Goal: Transaction & Acquisition: Purchase product/service

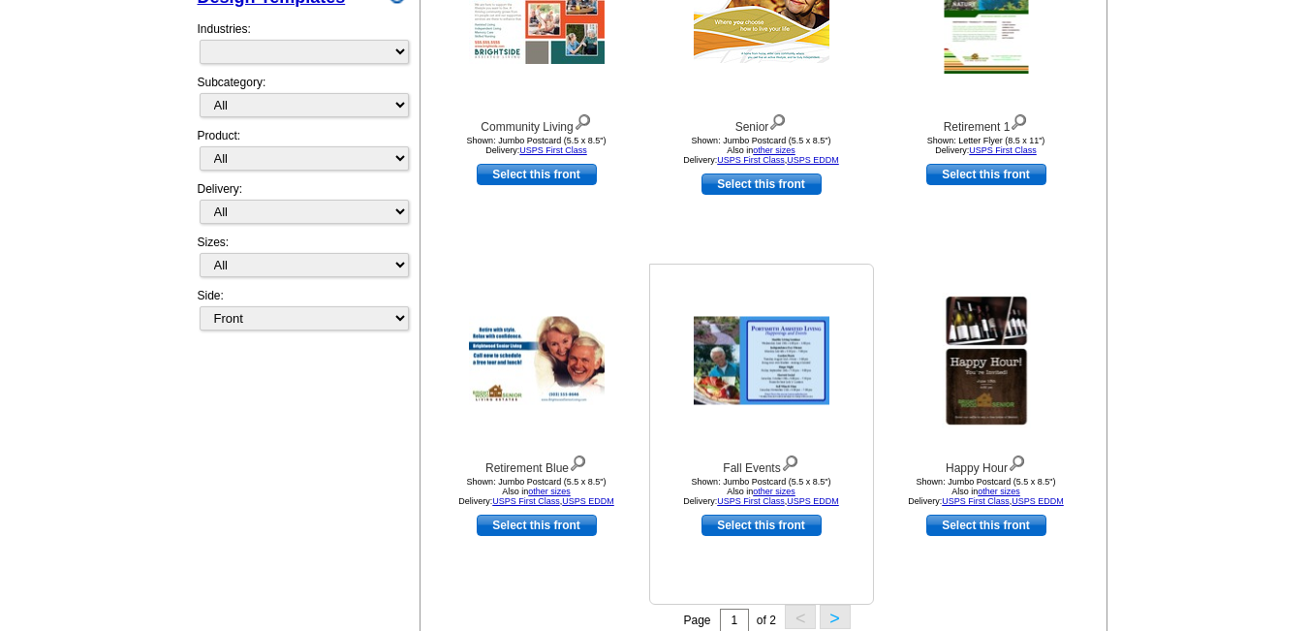
scroll to position [486, 0]
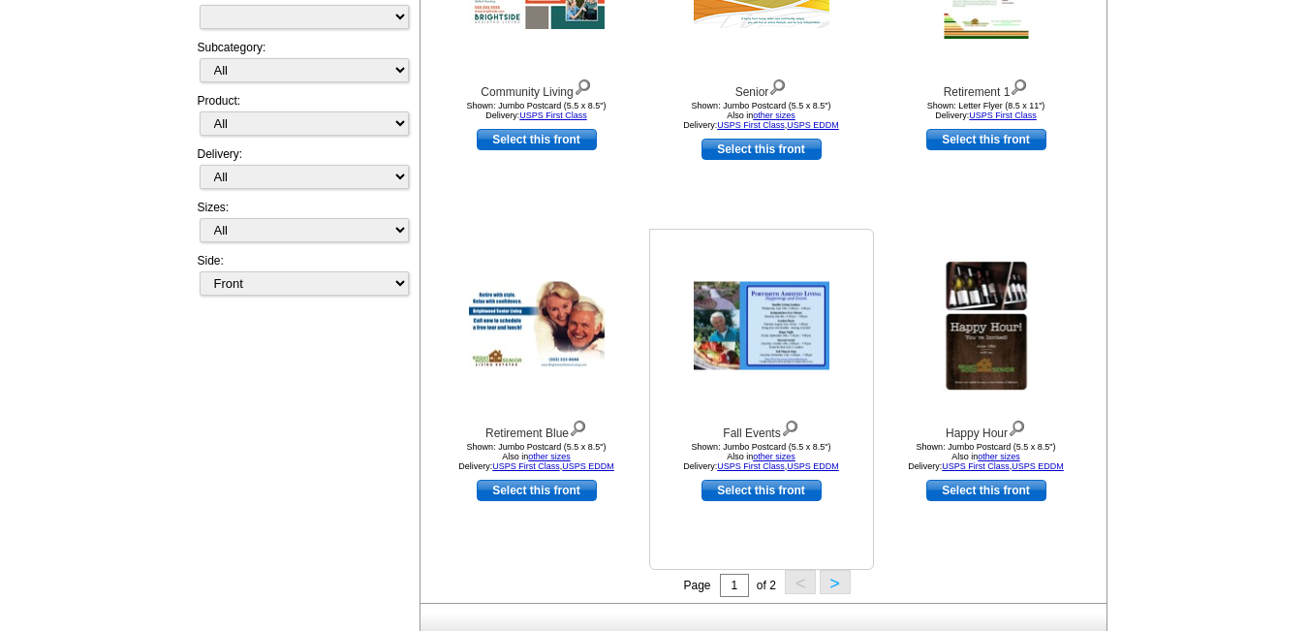
select select "1185"
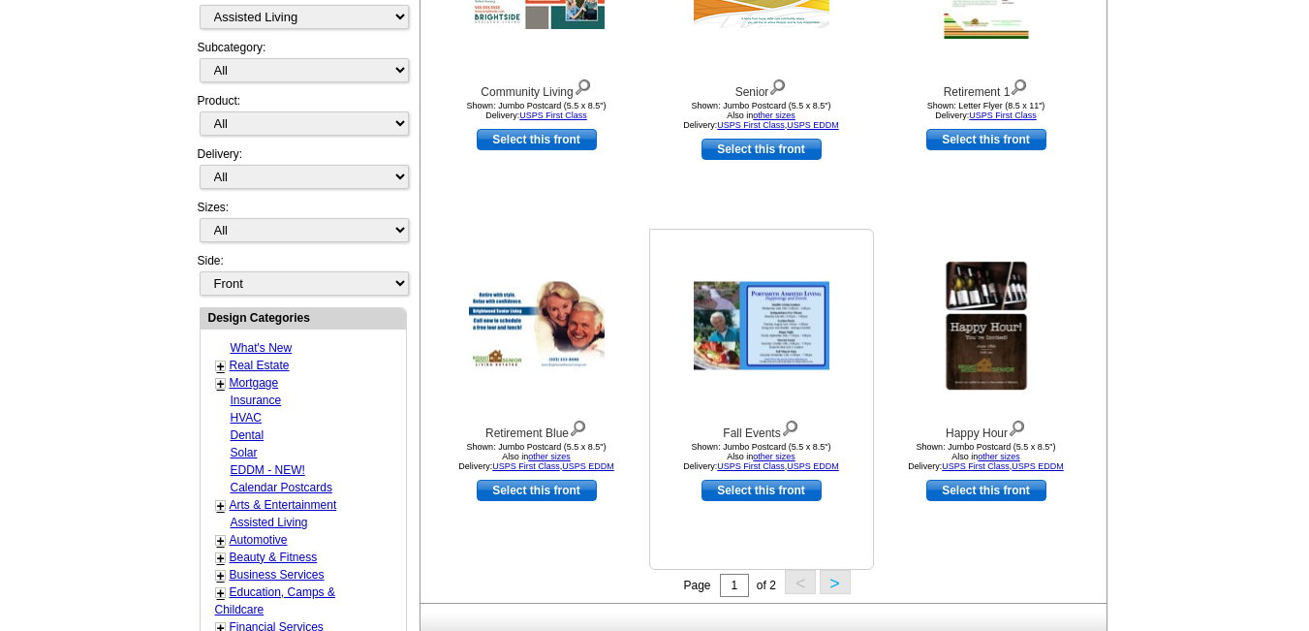
click at [733, 489] on link "Select this front" at bounding box center [762, 490] width 120 height 21
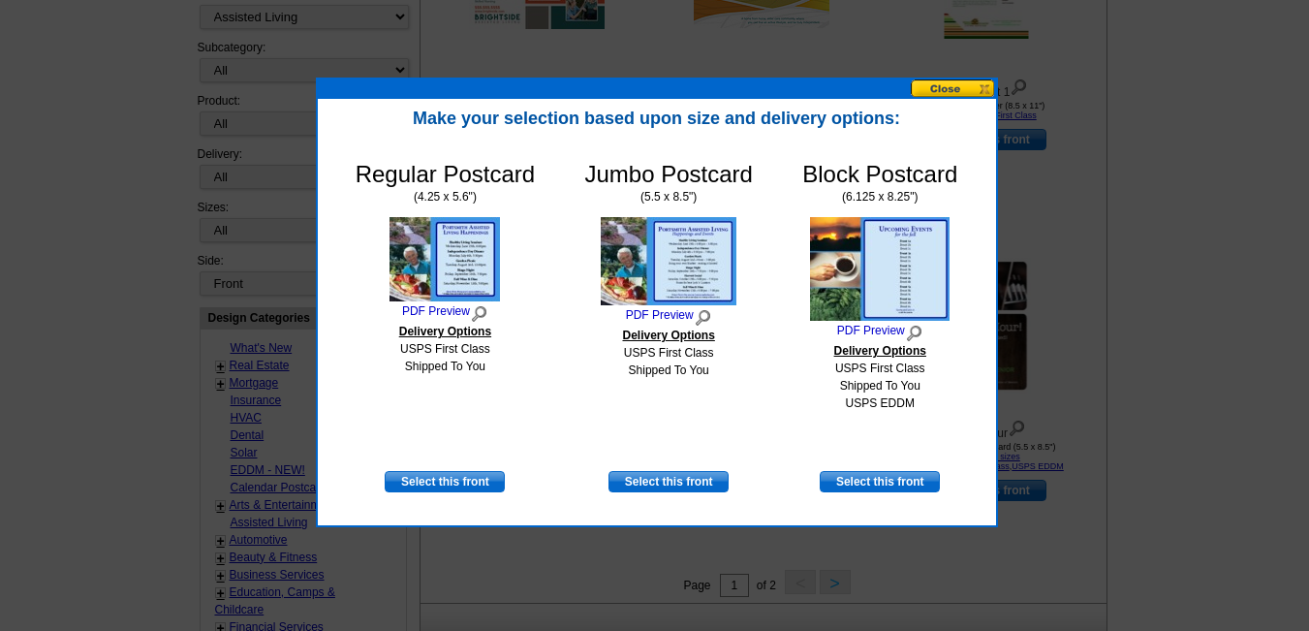
scroll to position [487, 0]
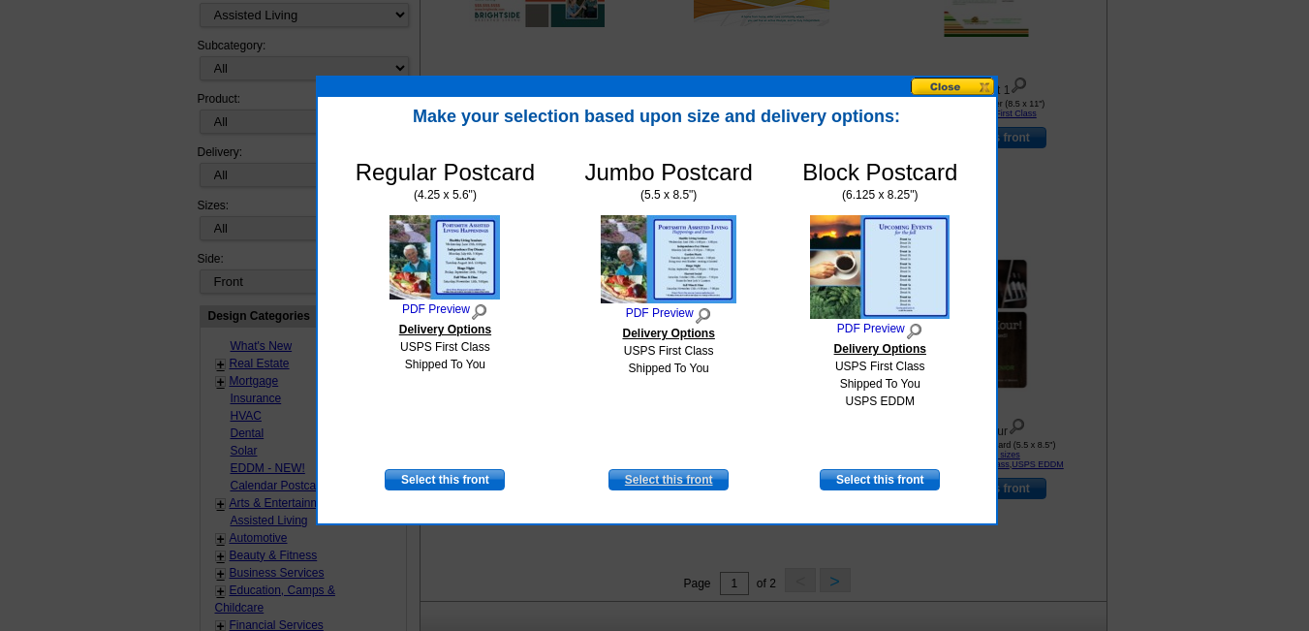
click at [664, 471] on link "Select this front" at bounding box center [669, 479] width 120 height 21
select select "2"
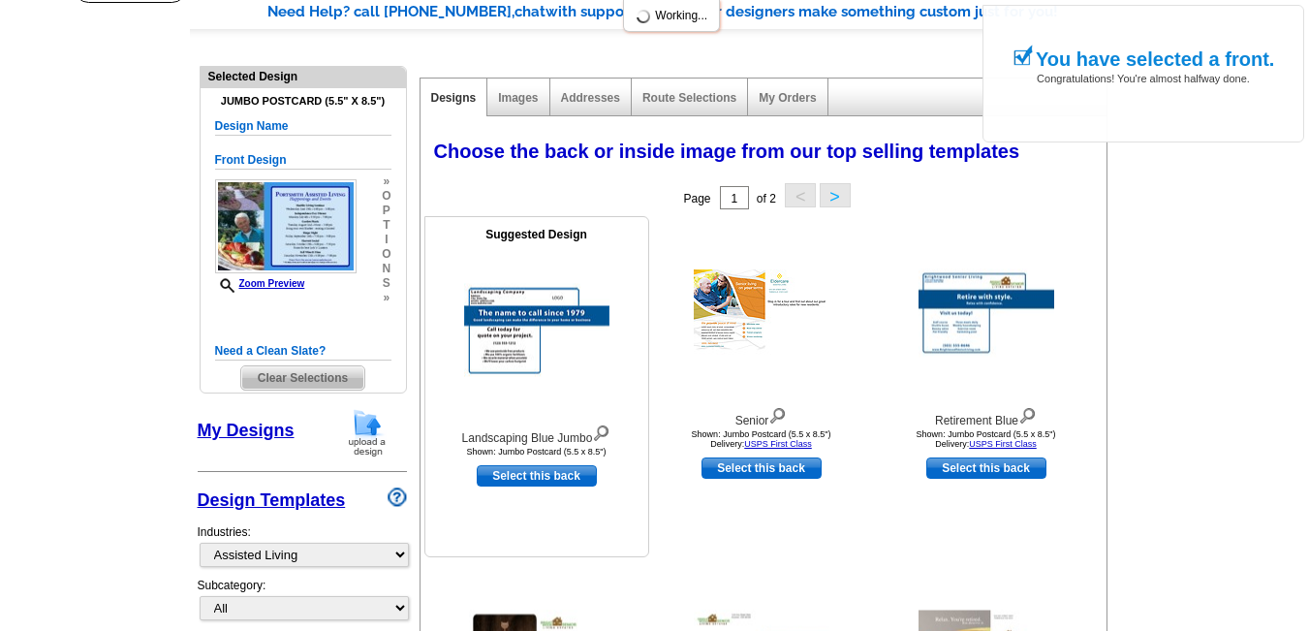
scroll to position [388, 0]
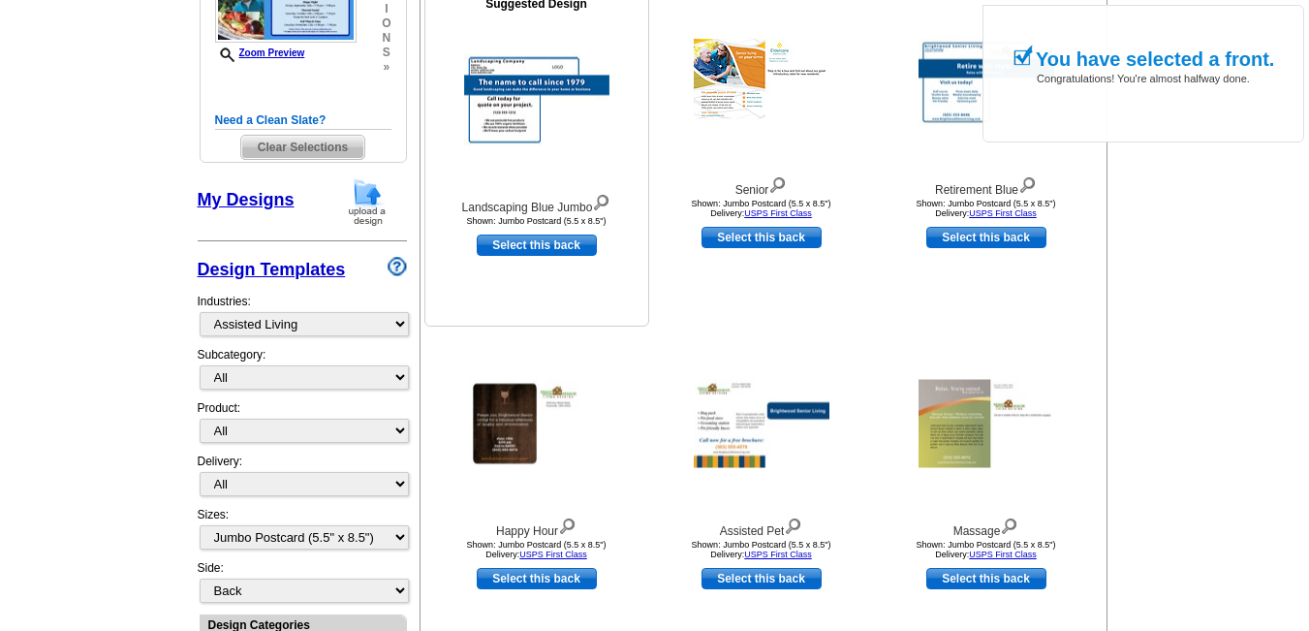
click at [515, 242] on link "Select this back" at bounding box center [537, 245] width 120 height 21
select select "front"
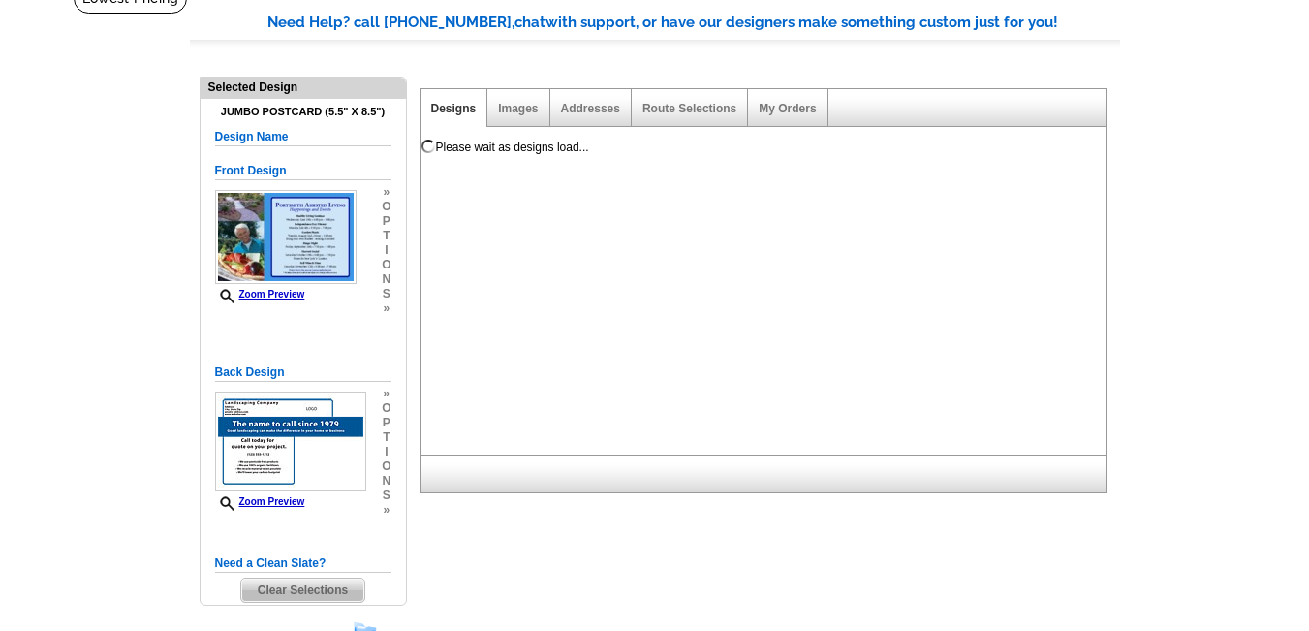
scroll to position [97, 0]
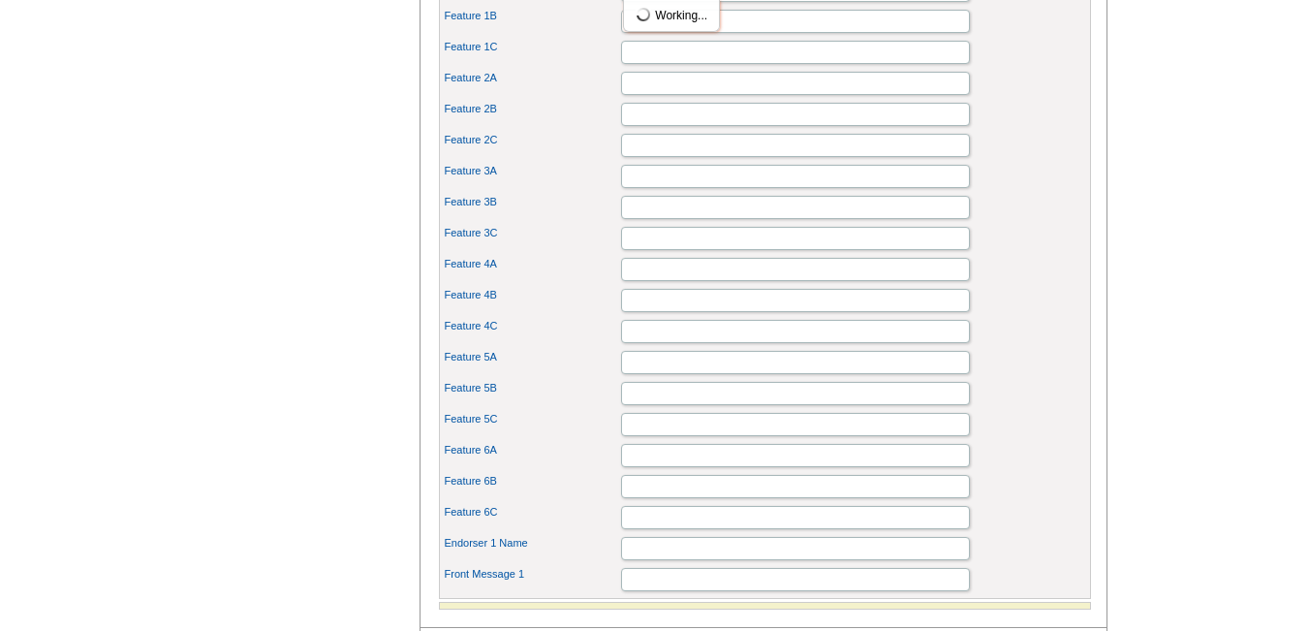
scroll to position [775, 0]
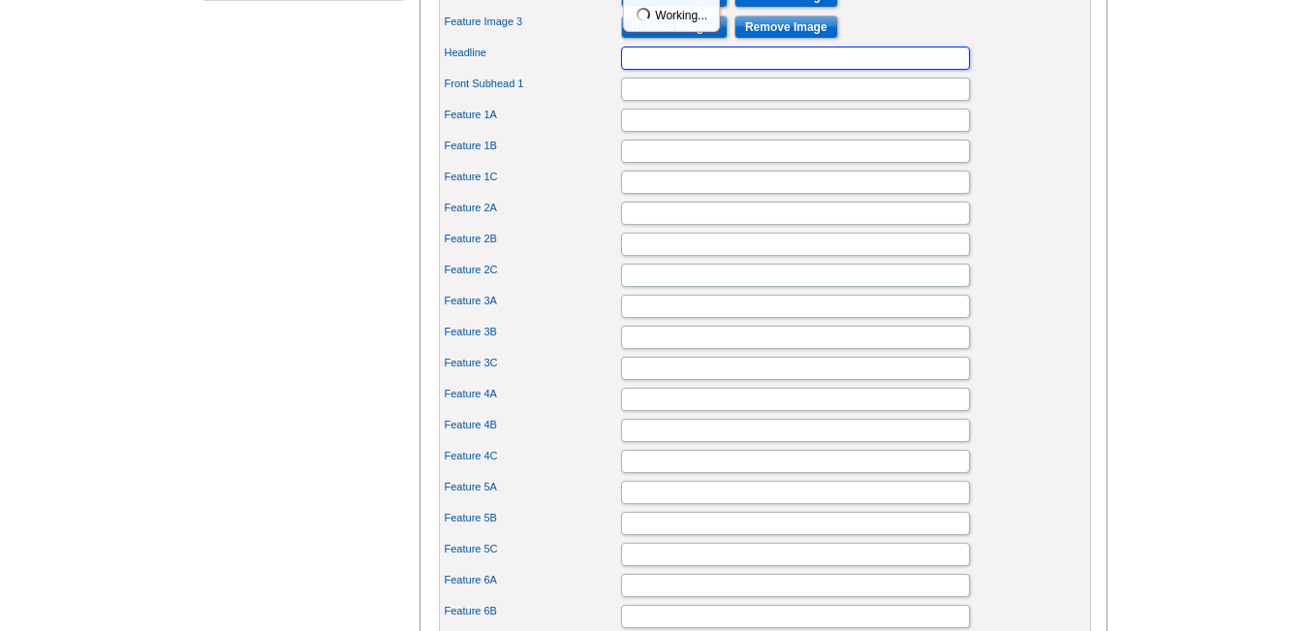
click at [643, 70] on input "Headline" at bounding box center [795, 58] width 349 height 23
click at [698, 70] on input "Headline" at bounding box center [795, 58] width 349 height 23
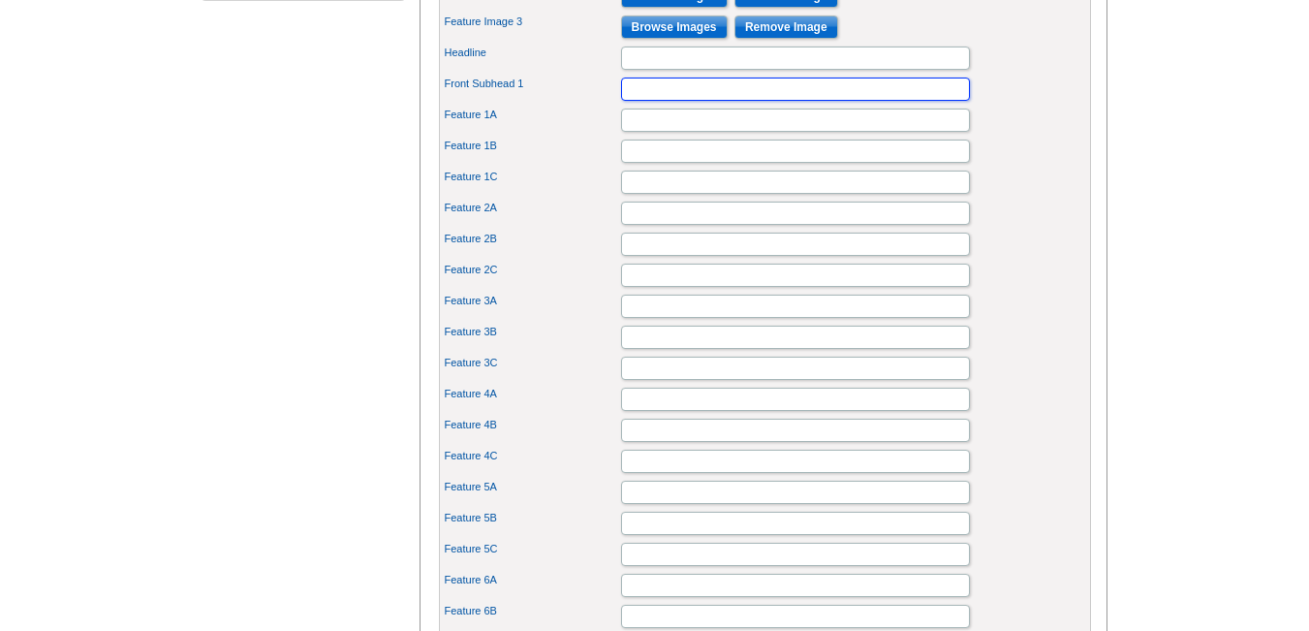
click at [677, 101] on input "Front Subhead 1" at bounding box center [795, 89] width 349 height 23
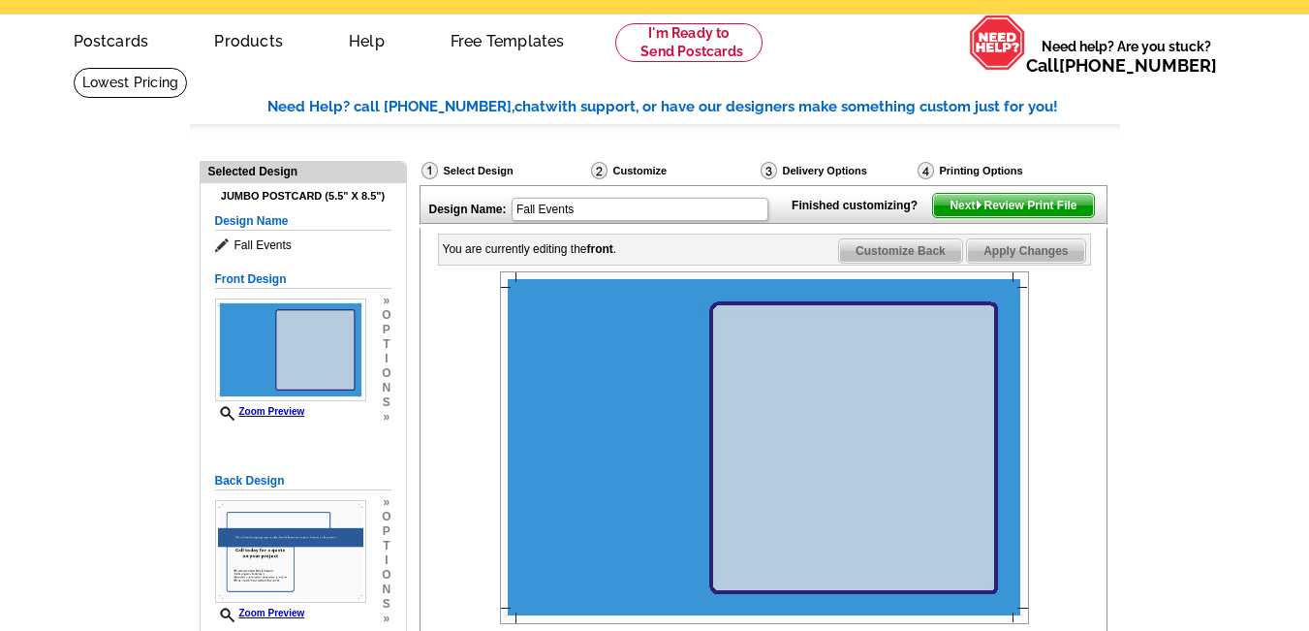
scroll to position [97, 0]
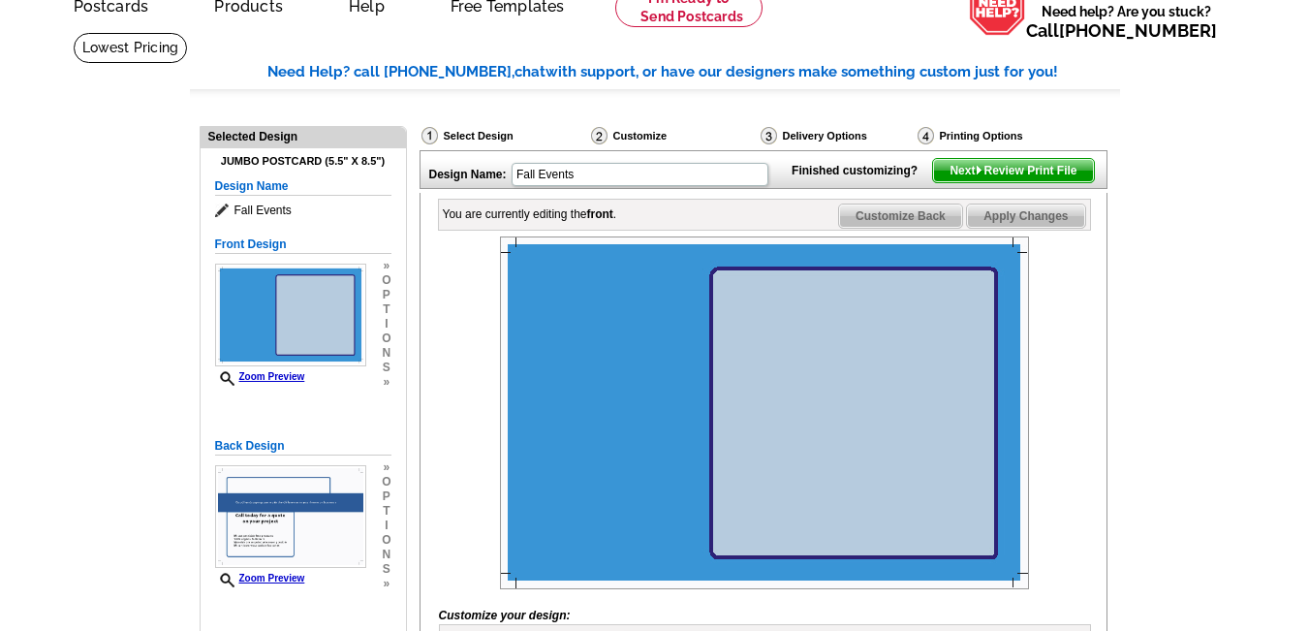
click at [999, 182] on span "Next Review Print File" at bounding box center [1013, 170] width 160 height 23
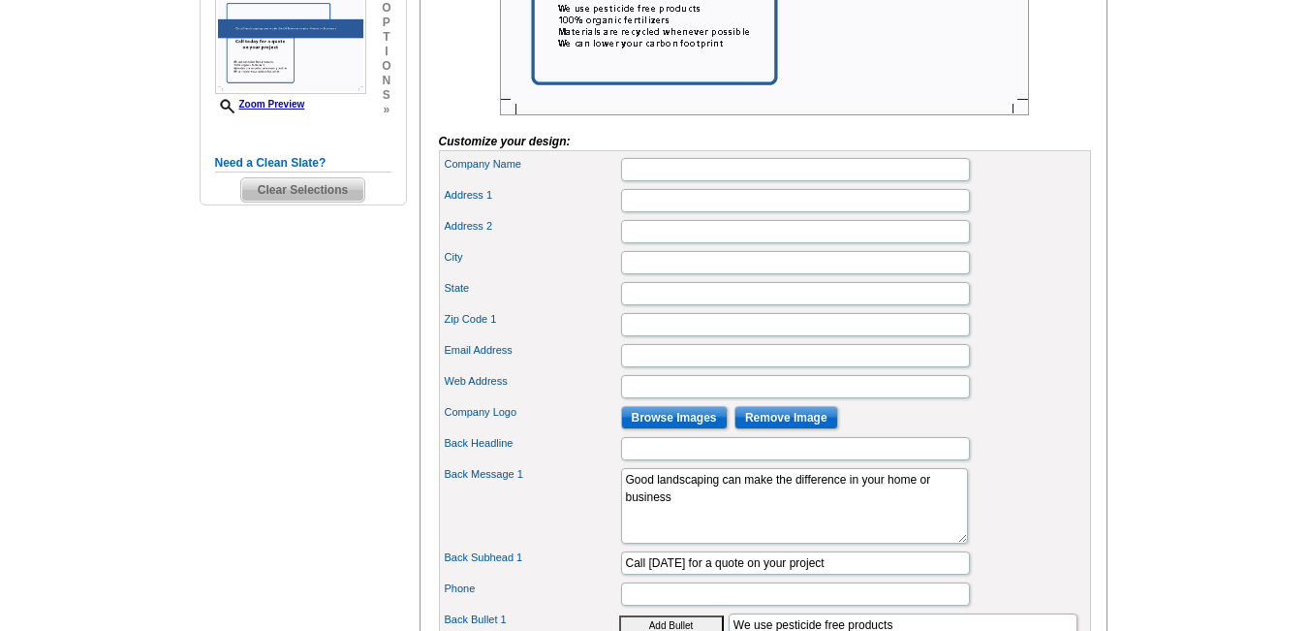
scroll to position [581, 0]
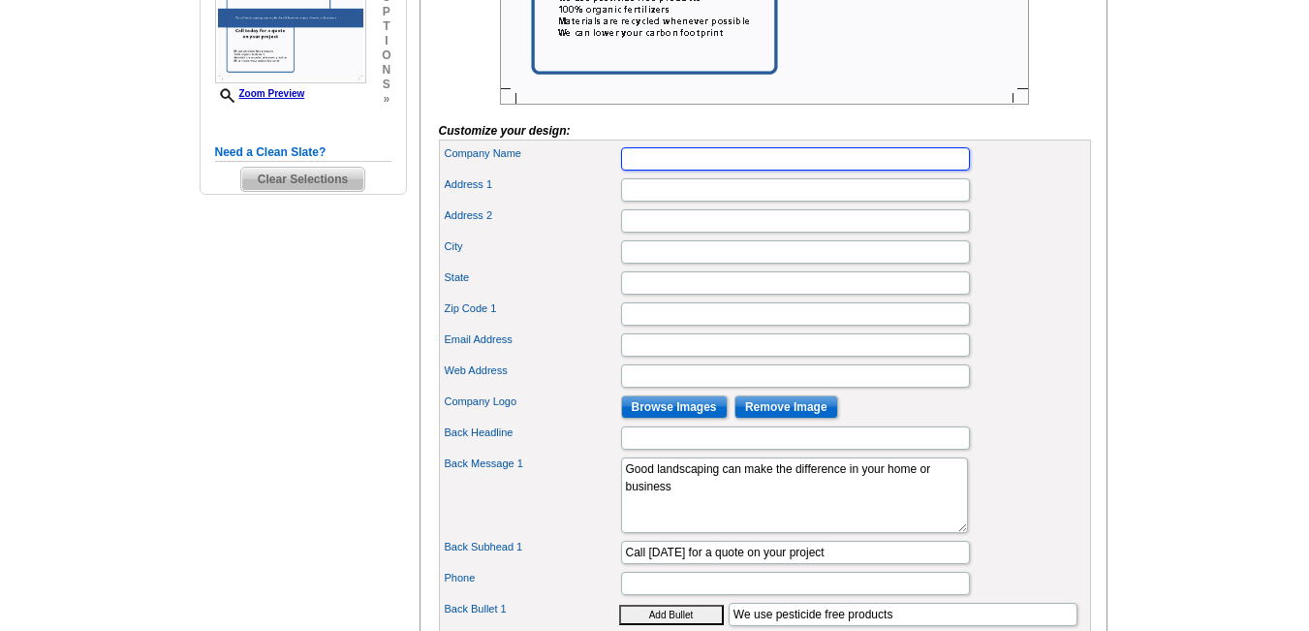
click at [688, 171] on input "Company Name" at bounding box center [795, 158] width 349 height 23
click at [645, 171] on input "srfd" at bounding box center [795, 158] width 349 height 23
type input "srfd"
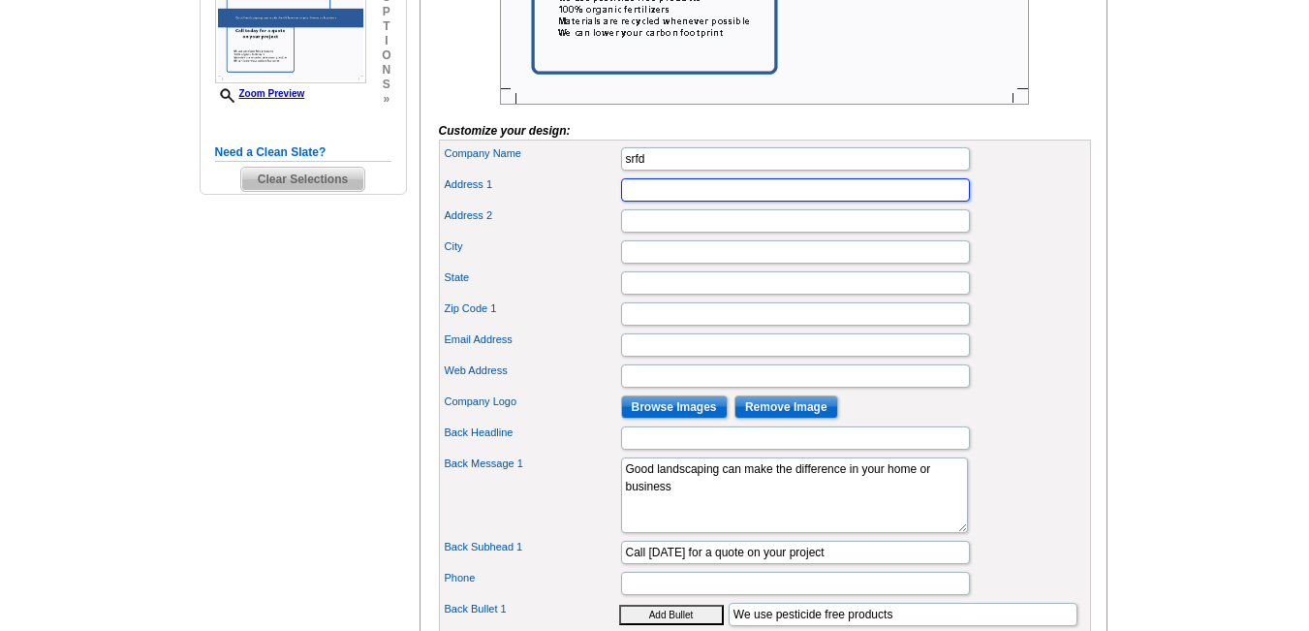
click at [646, 202] on input "Address 1" at bounding box center [795, 189] width 349 height 23
type input "New House, Johnsons Way"
type input "Lydney"
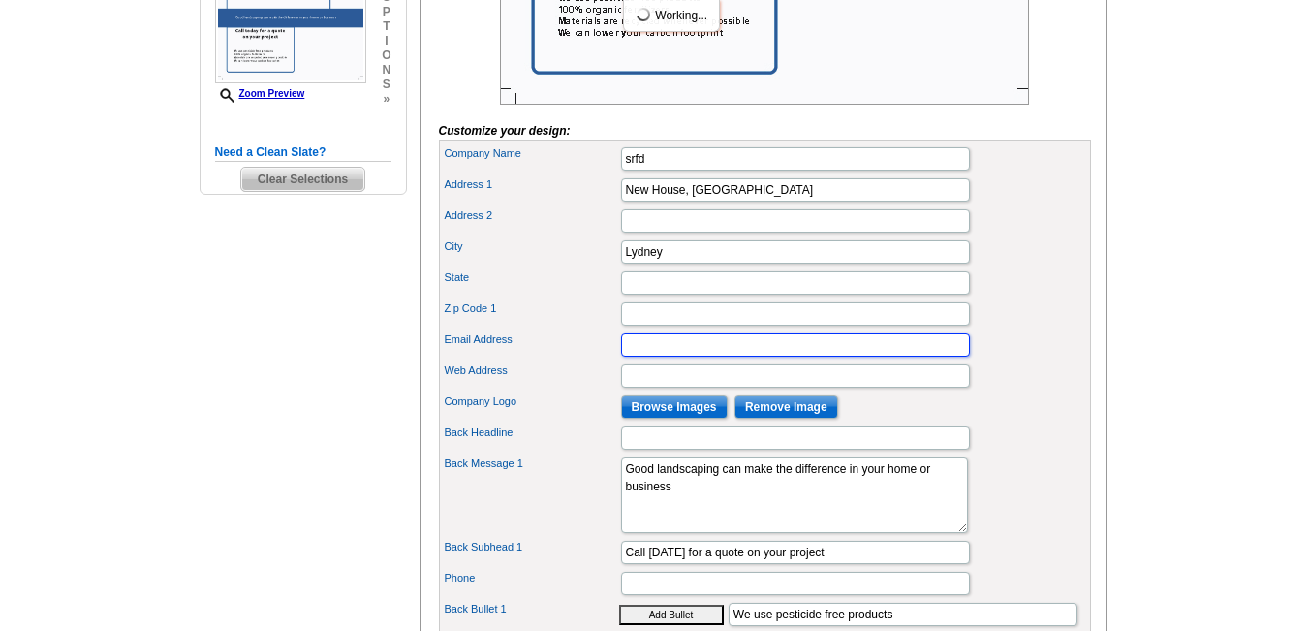
type input "bakerrmhnoddd@gmail.com"
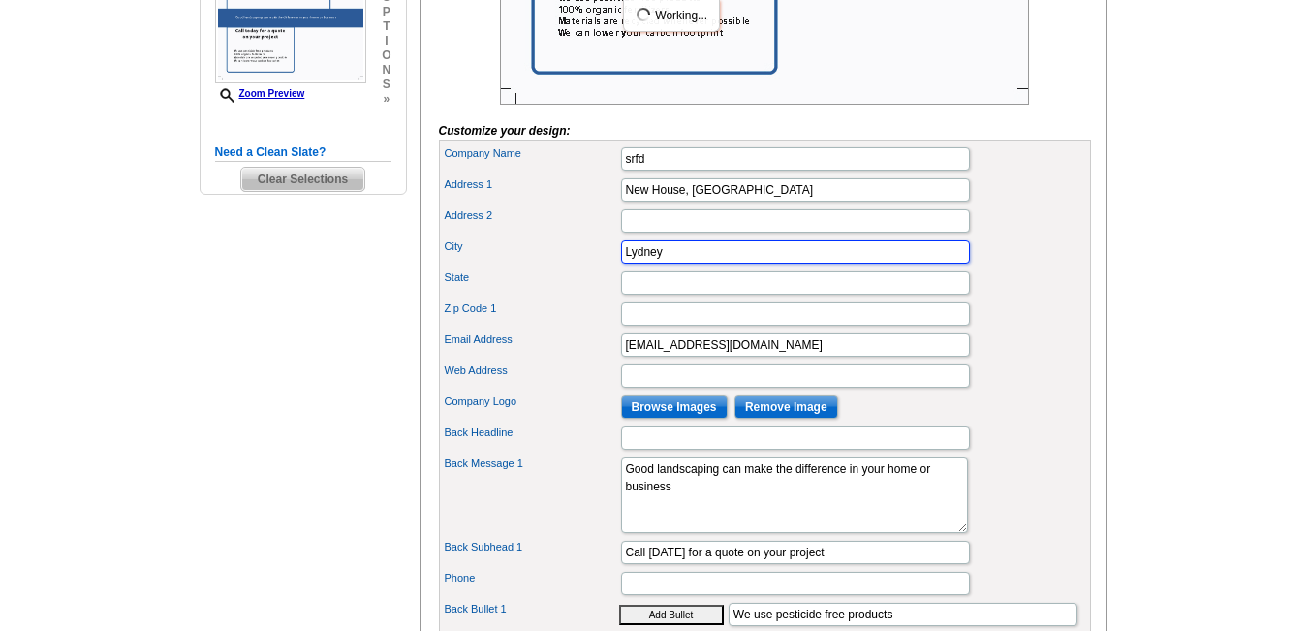
click at [674, 264] on input "Lydney" at bounding box center [795, 251] width 349 height 23
click at [663, 236] on div "Address 2" at bounding box center [765, 220] width 644 height 31
click at [645, 295] on input "State" at bounding box center [795, 282] width 349 height 23
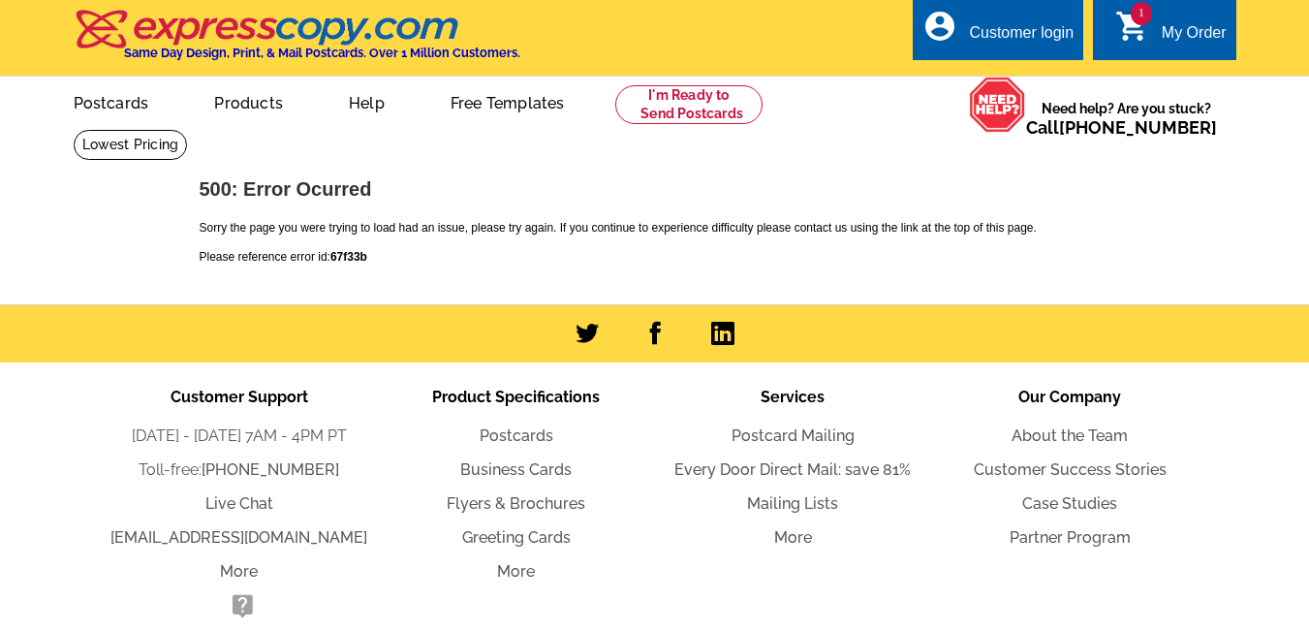
click at [750, 315] on div at bounding box center [654, 333] width 1309 height 57
click at [1174, 31] on div "My Order" at bounding box center [1194, 37] width 65 height 27
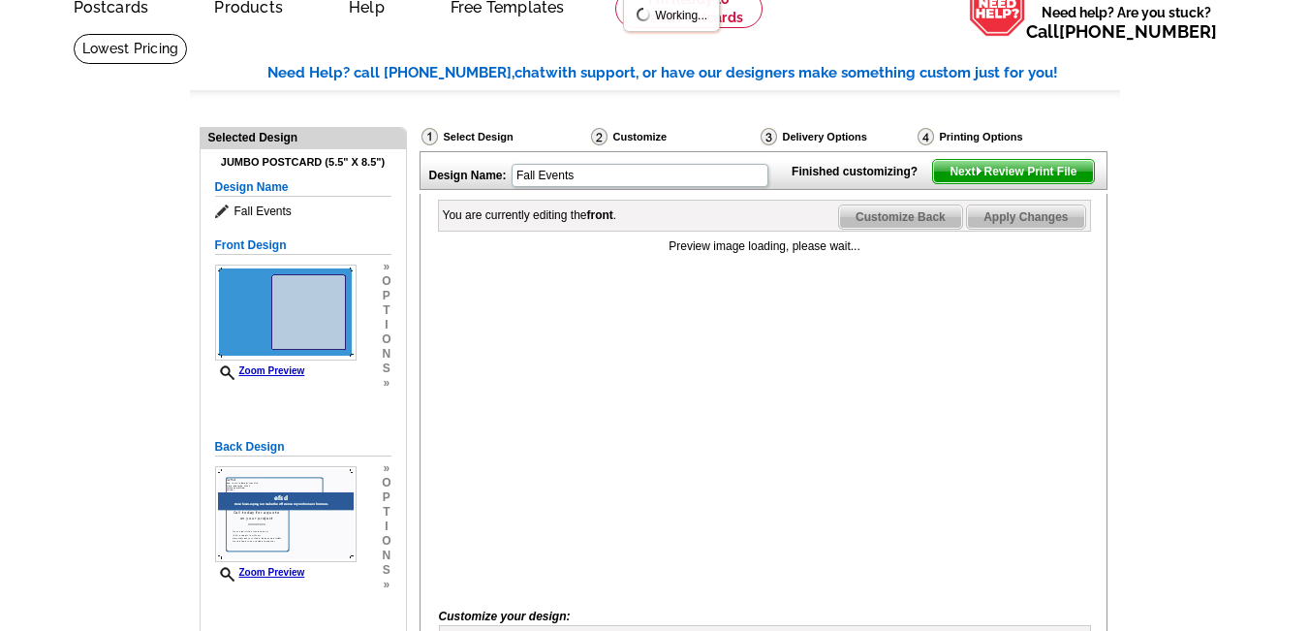
scroll to position [97, 0]
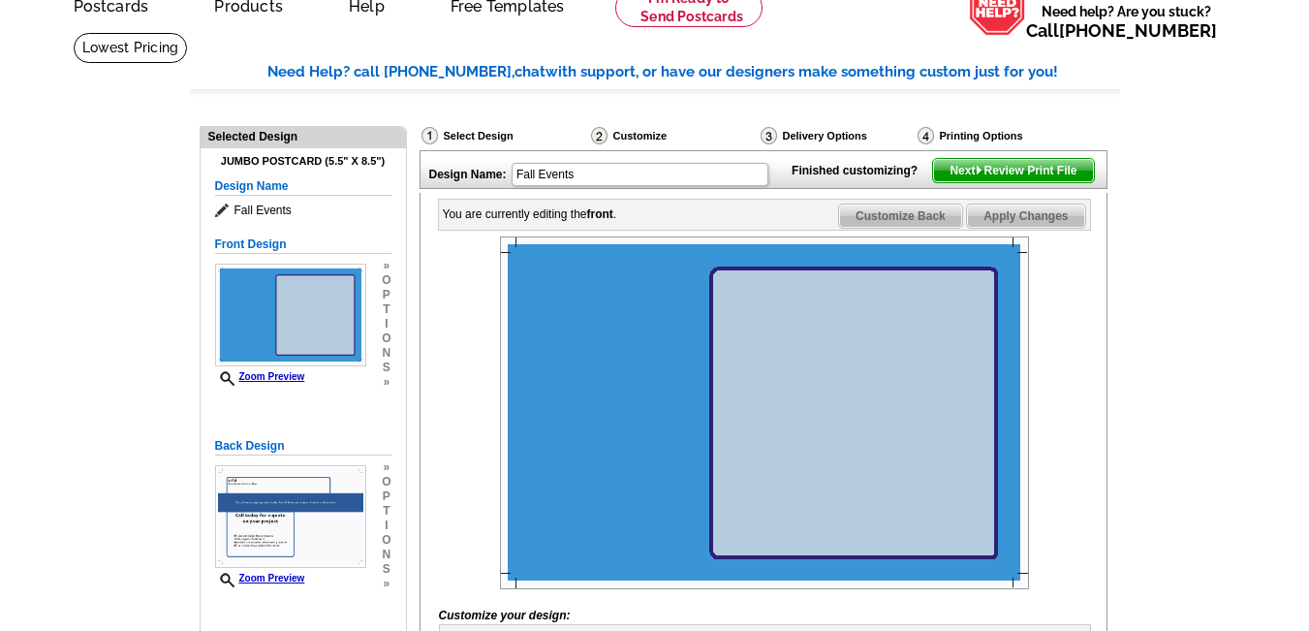
click at [941, 182] on span "Next Review Print File" at bounding box center [1013, 170] width 160 height 23
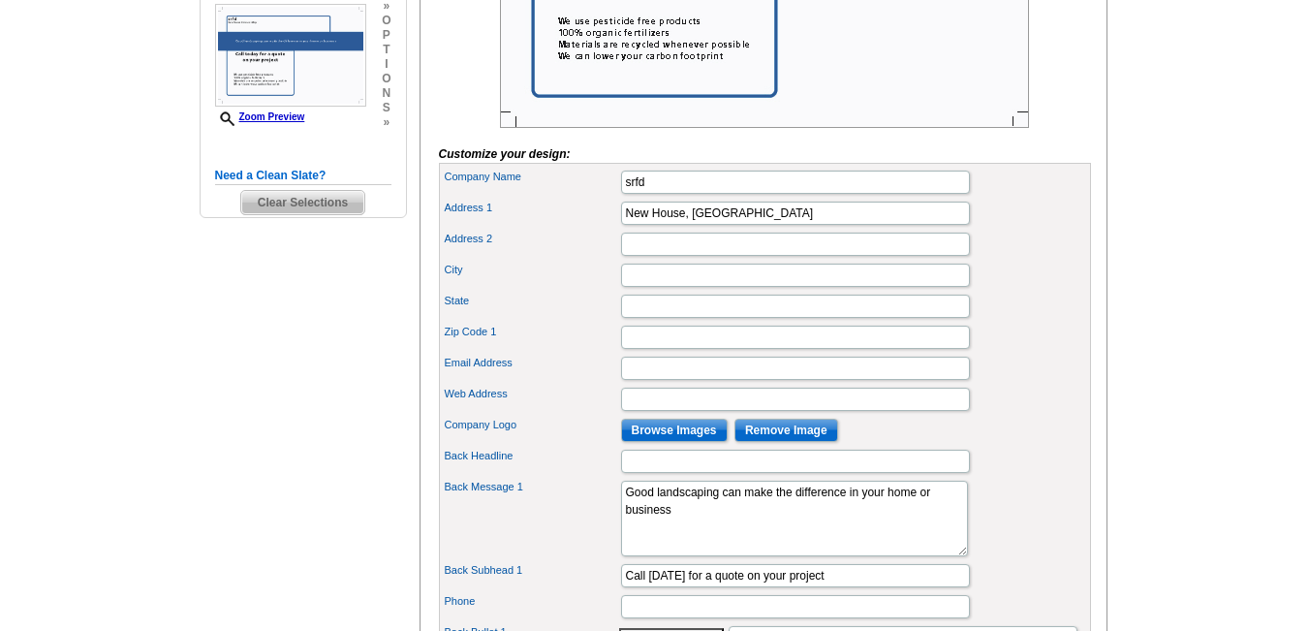
scroll to position [581, 0]
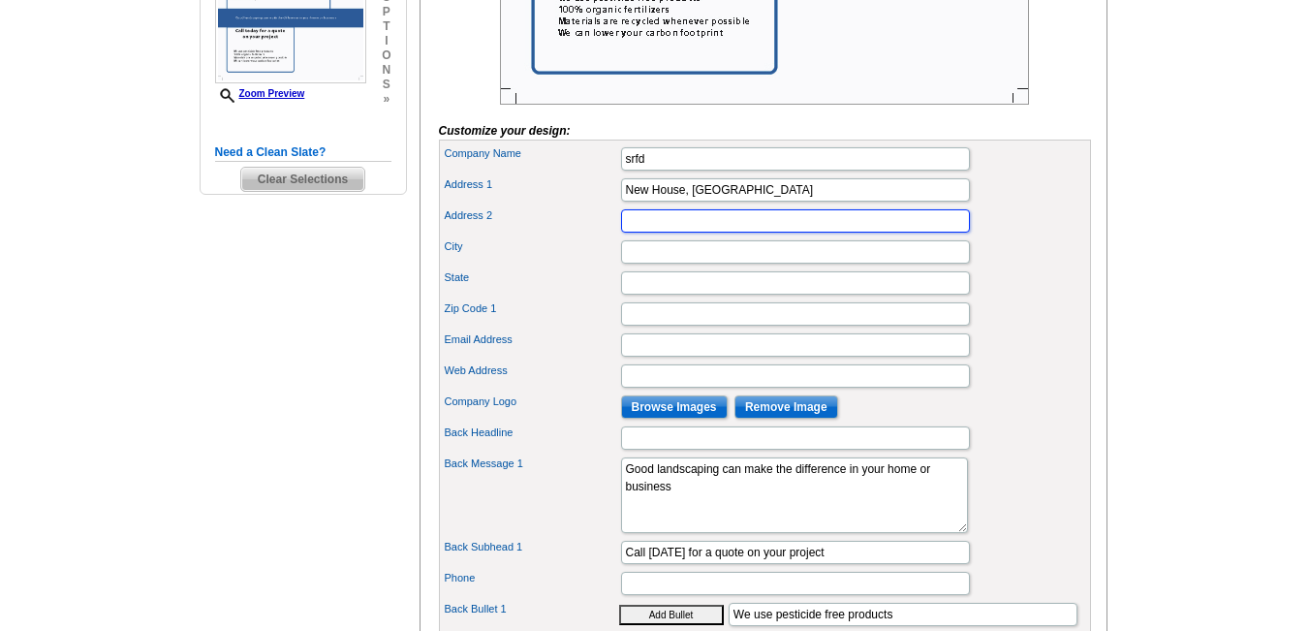
click at [692, 233] on input "Address 2" at bounding box center [795, 220] width 349 height 23
click at [651, 264] on input "City" at bounding box center [795, 251] width 349 height 23
type input "efdsa"
type input "efsd"
type input "[US_STATE]"
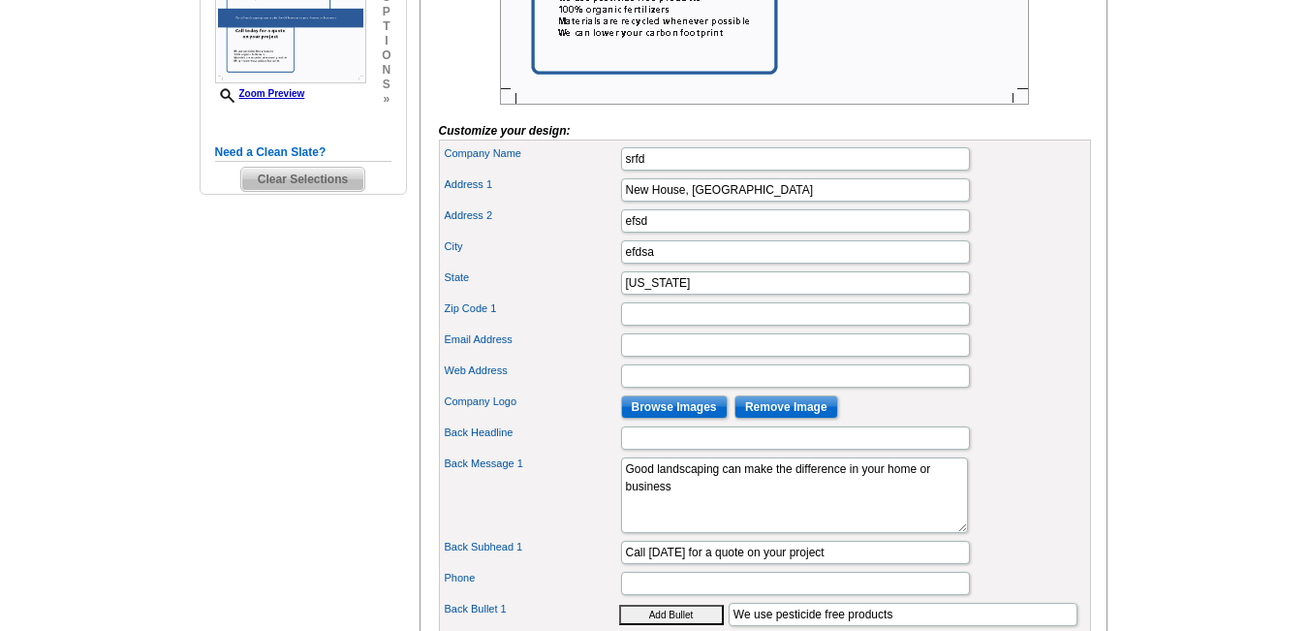
type input "92262"
type input "egfdsa@gmail.com"
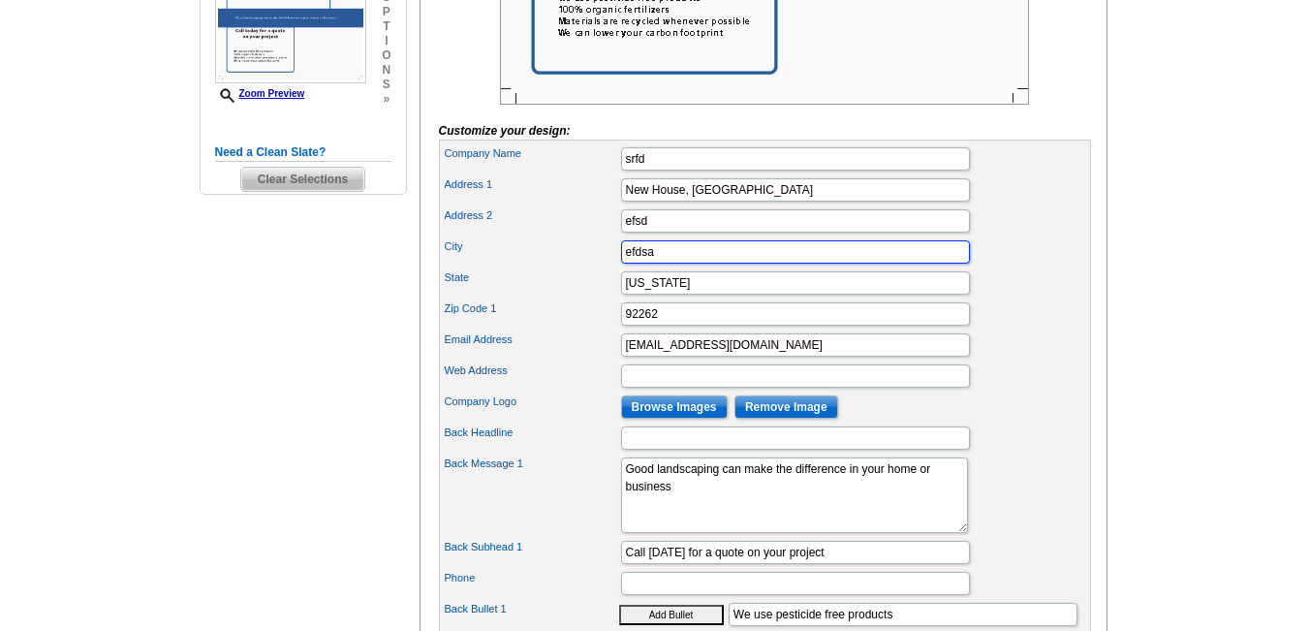
scroll to position [0, 0]
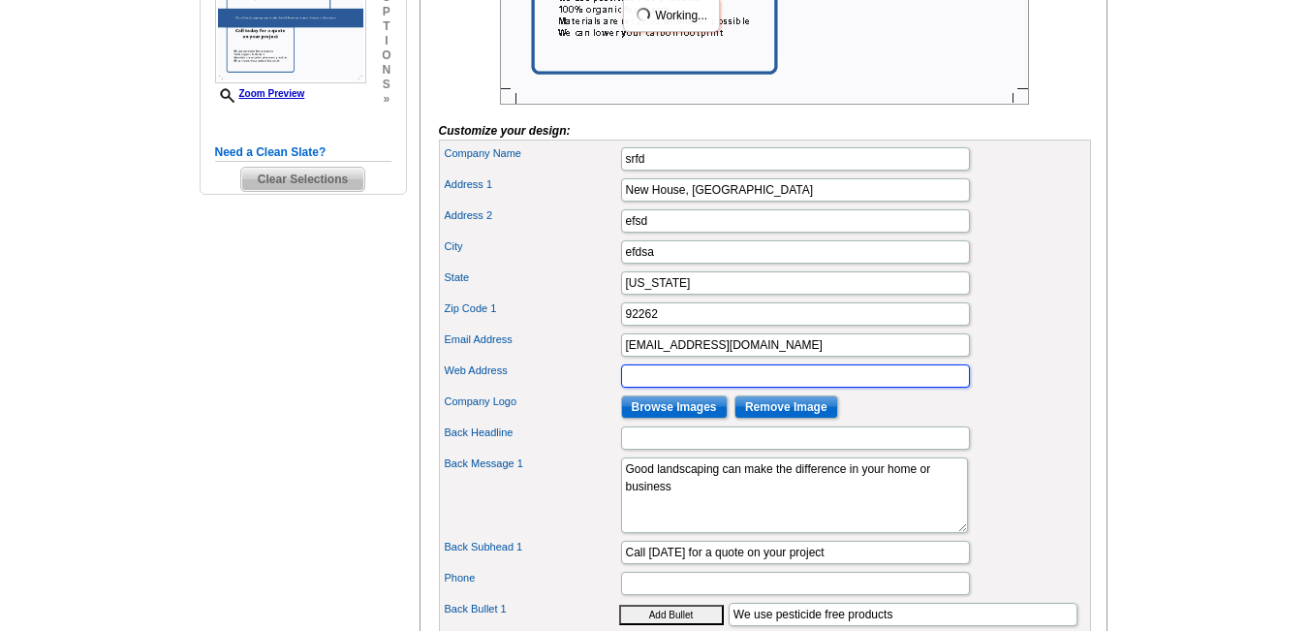
click at [715, 388] on input "Web Address" at bounding box center [795, 375] width 349 height 23
type input "egfsdas"
type input "efsd"
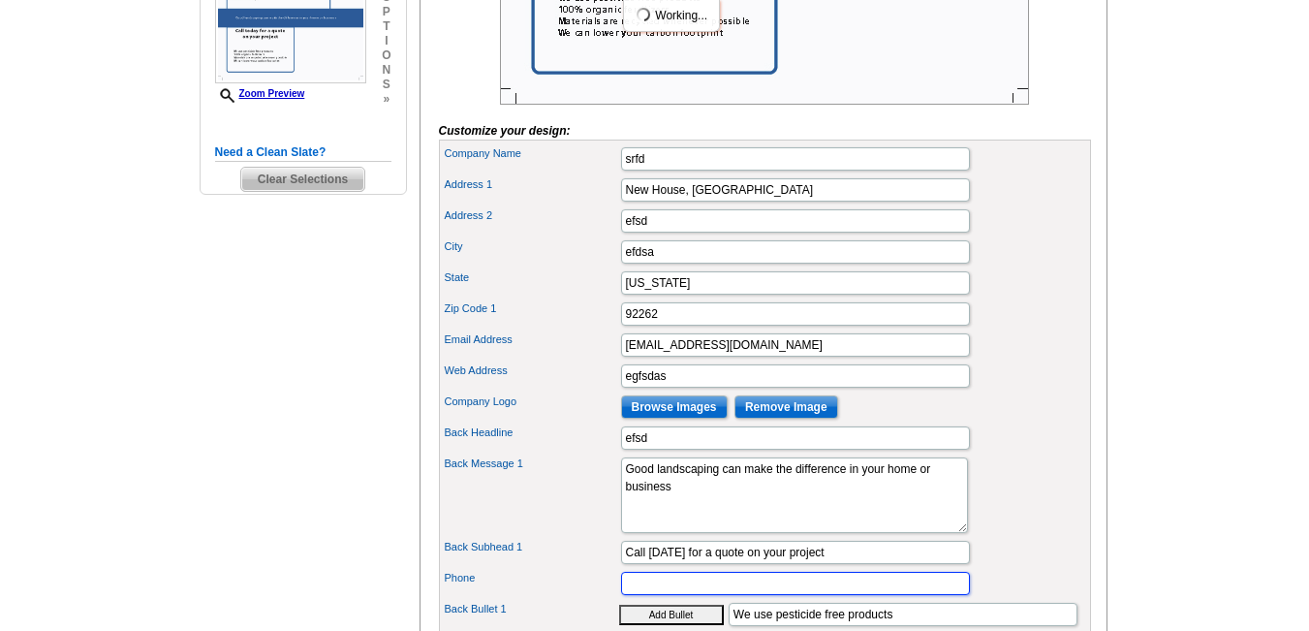
type input "7606069696"
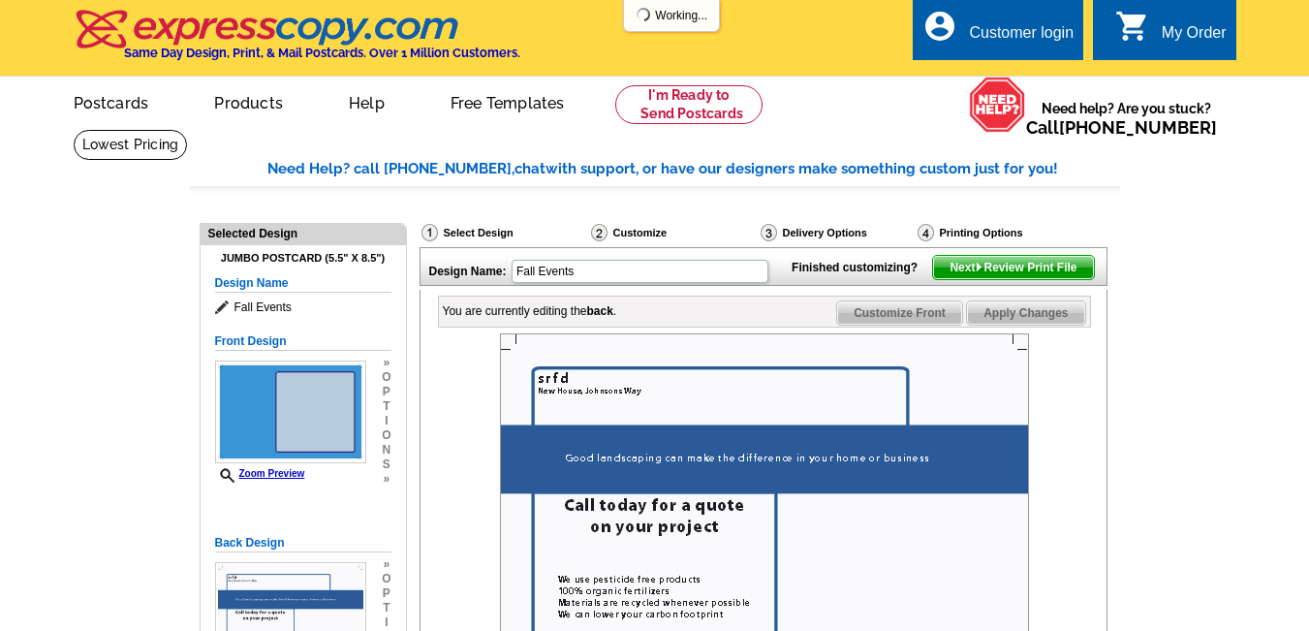
click at [957, 279] on span "Next Review Print File" at bounding box center [1013, 267] width 160 height 23
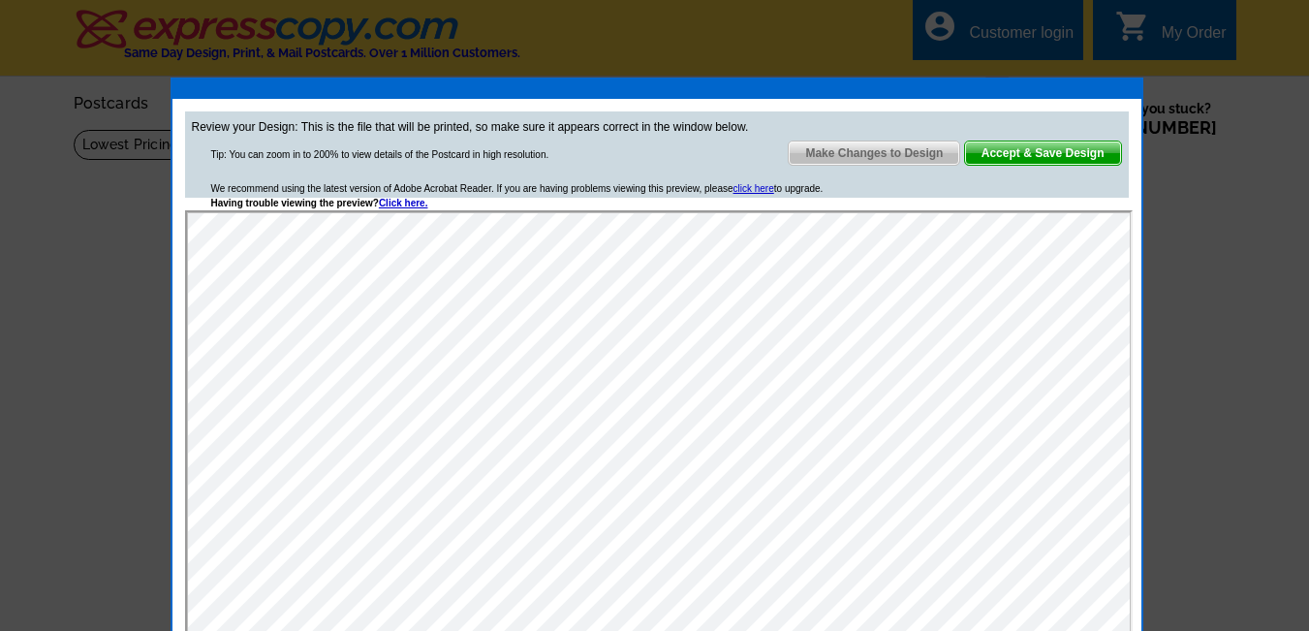
click at [987, 158] on span "Accept & Save Design" at bounding box center [1043, 152] width 156 height 23
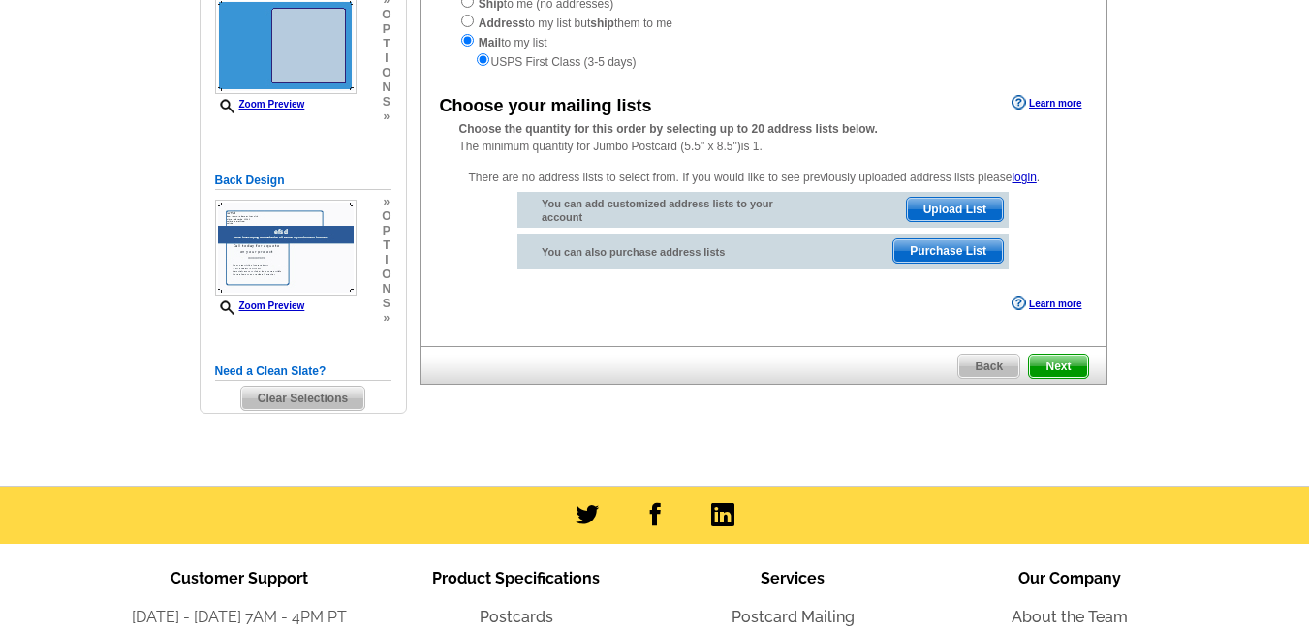
scroll to position [315, 0]
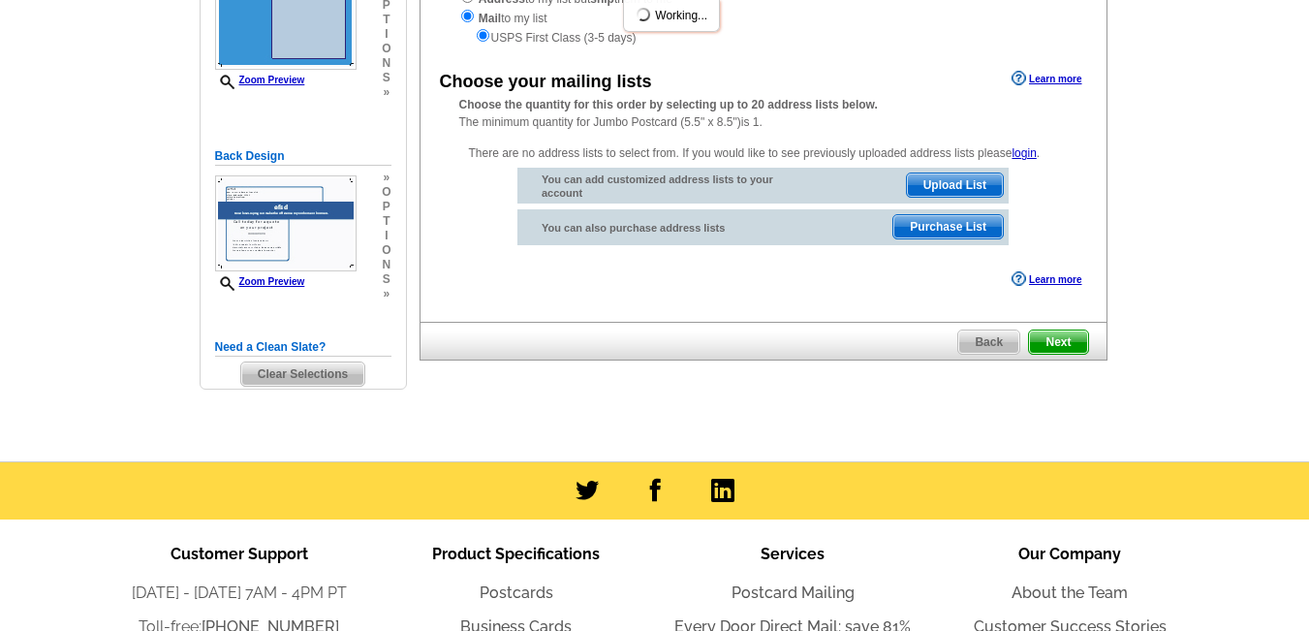
click at [1070, 337] on span "Next" at bounding box center [1058, 341] width 58 height 23
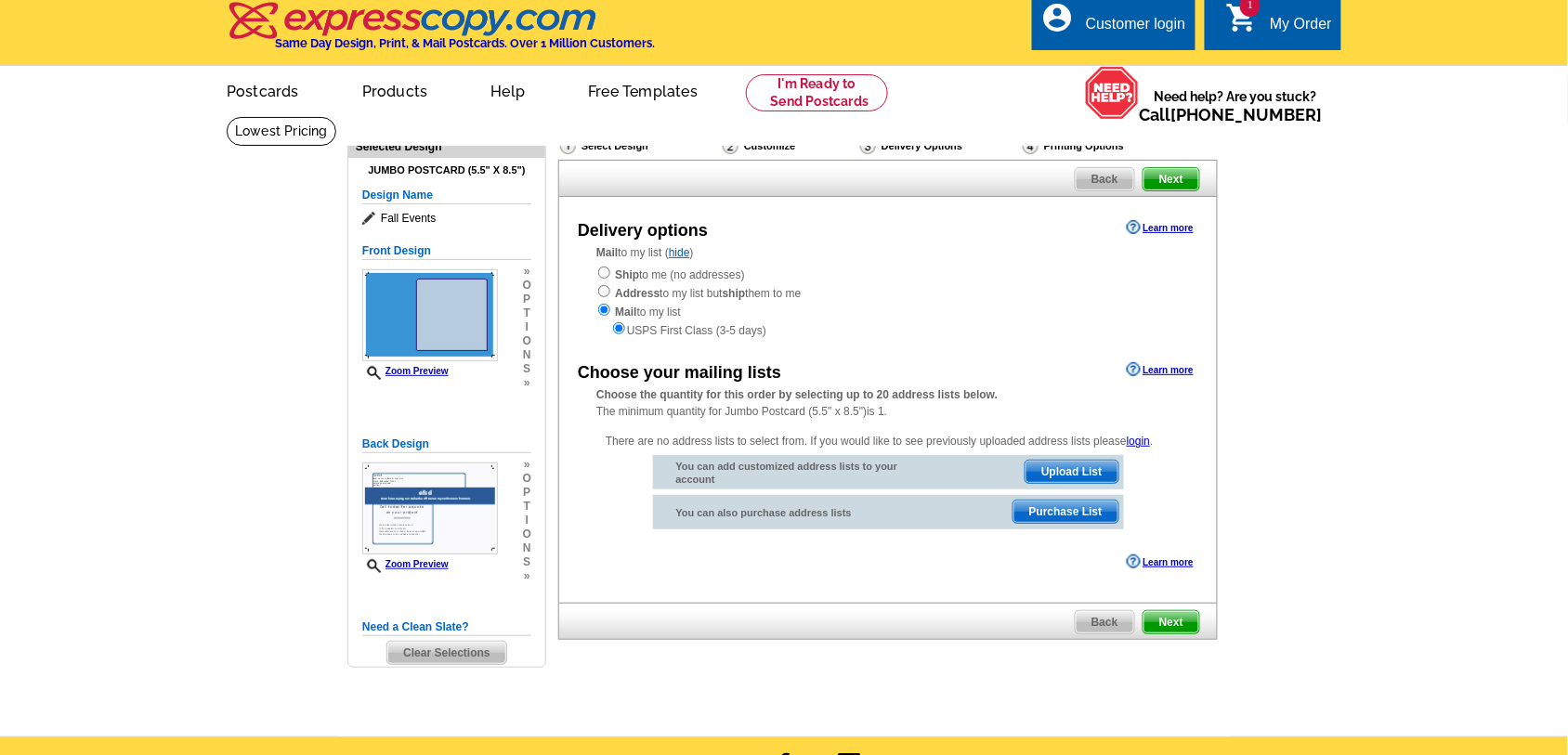
scroll to position [0, 0]
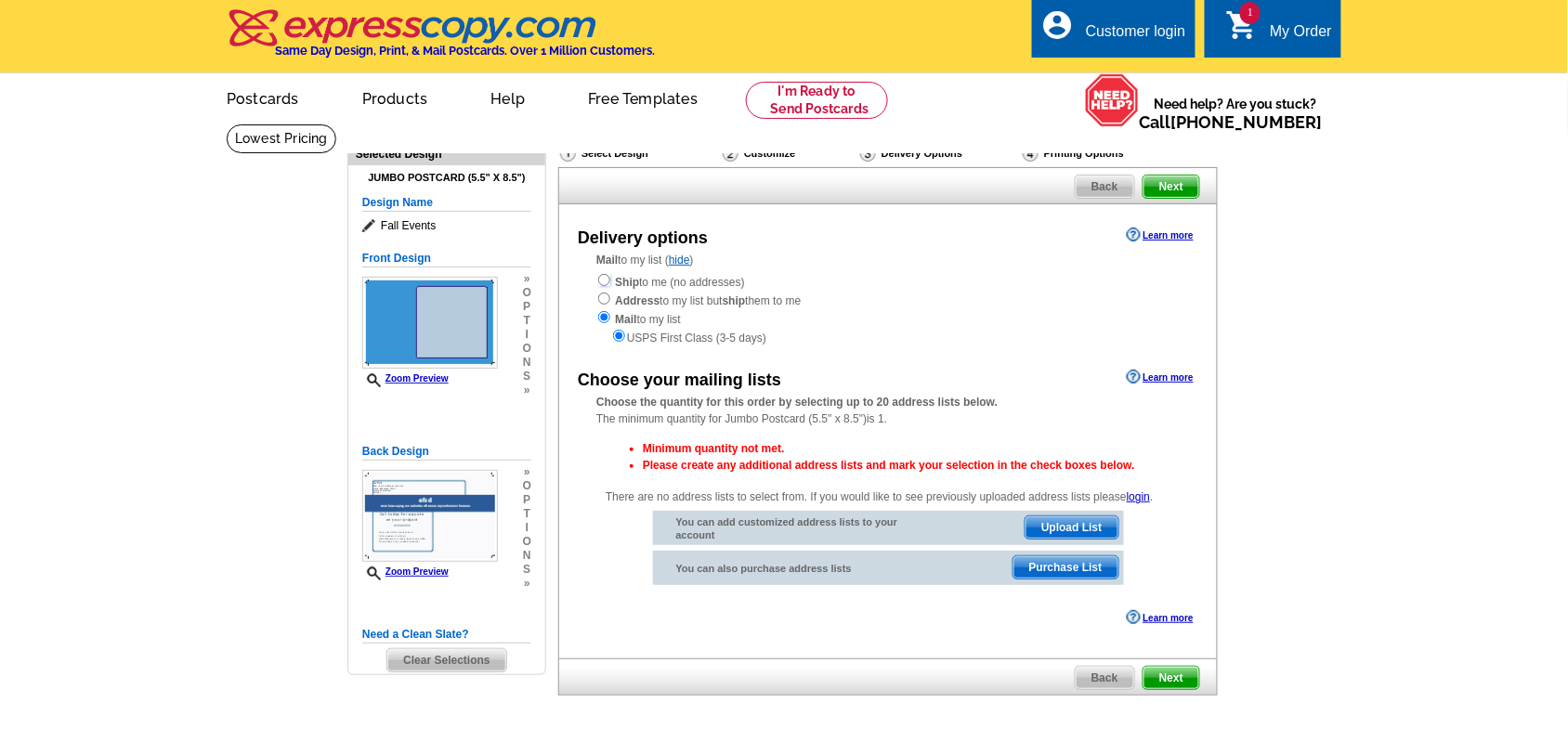
click at [600, 279] on input "radio" at bounding box center [604, 280] width 12 height 12
radio input "true"
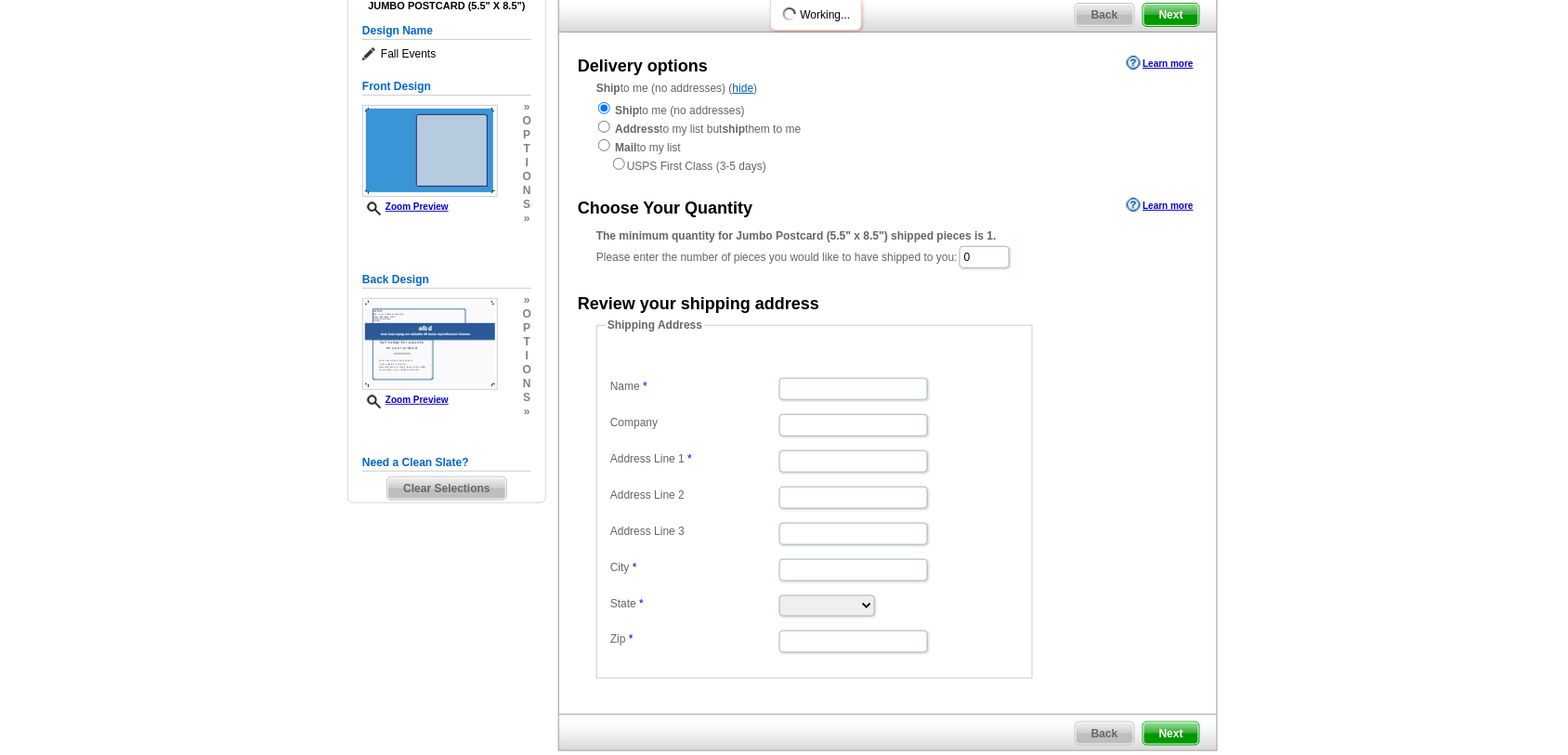
scroll to position [348, 0]
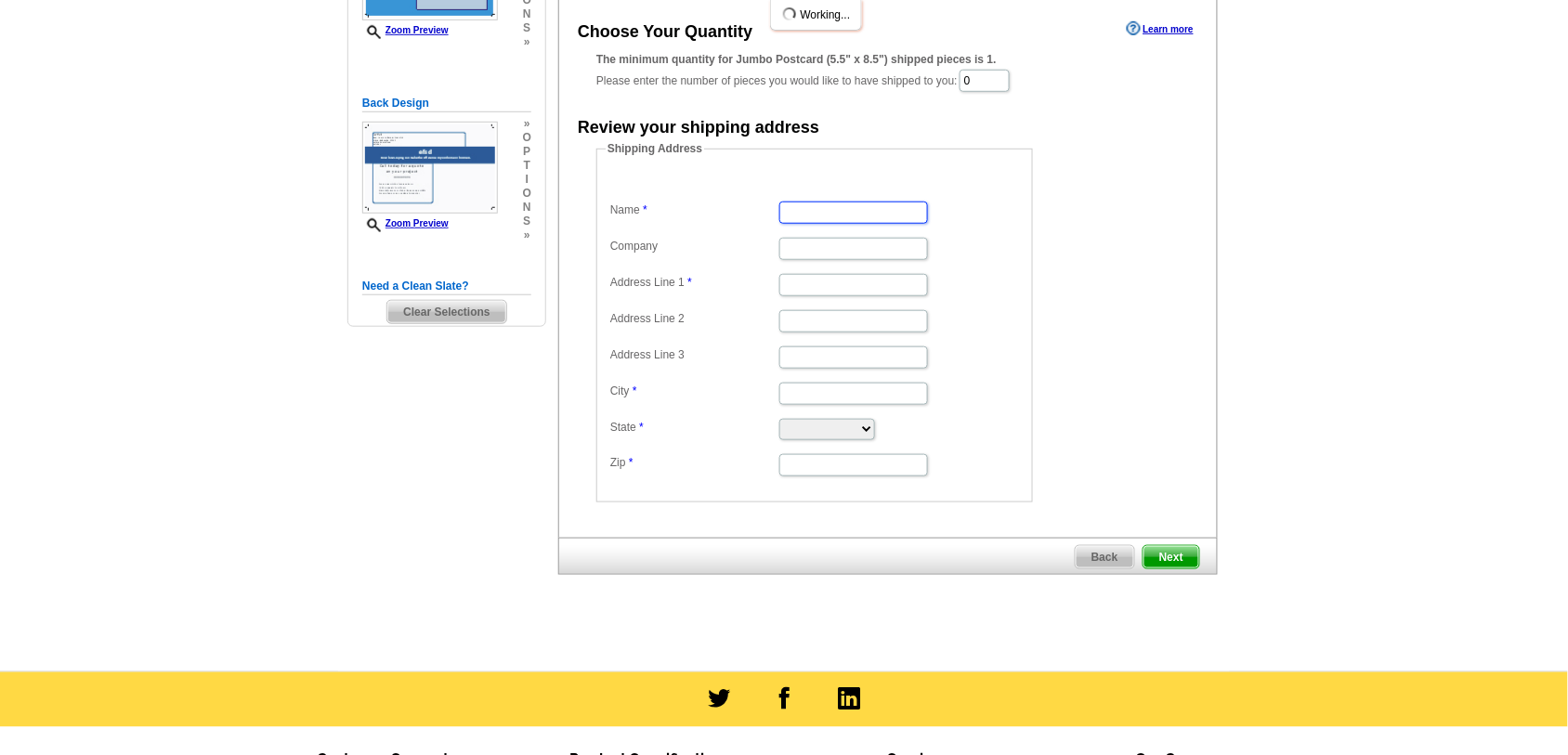
click at [847, 224] on input "Name" at bounding box center [853, 212] width 149 height 22
type input "BRandon Groves"
type input "hdgsfxz"
type input "New House, Johnsons Way"
type input "Lydney"
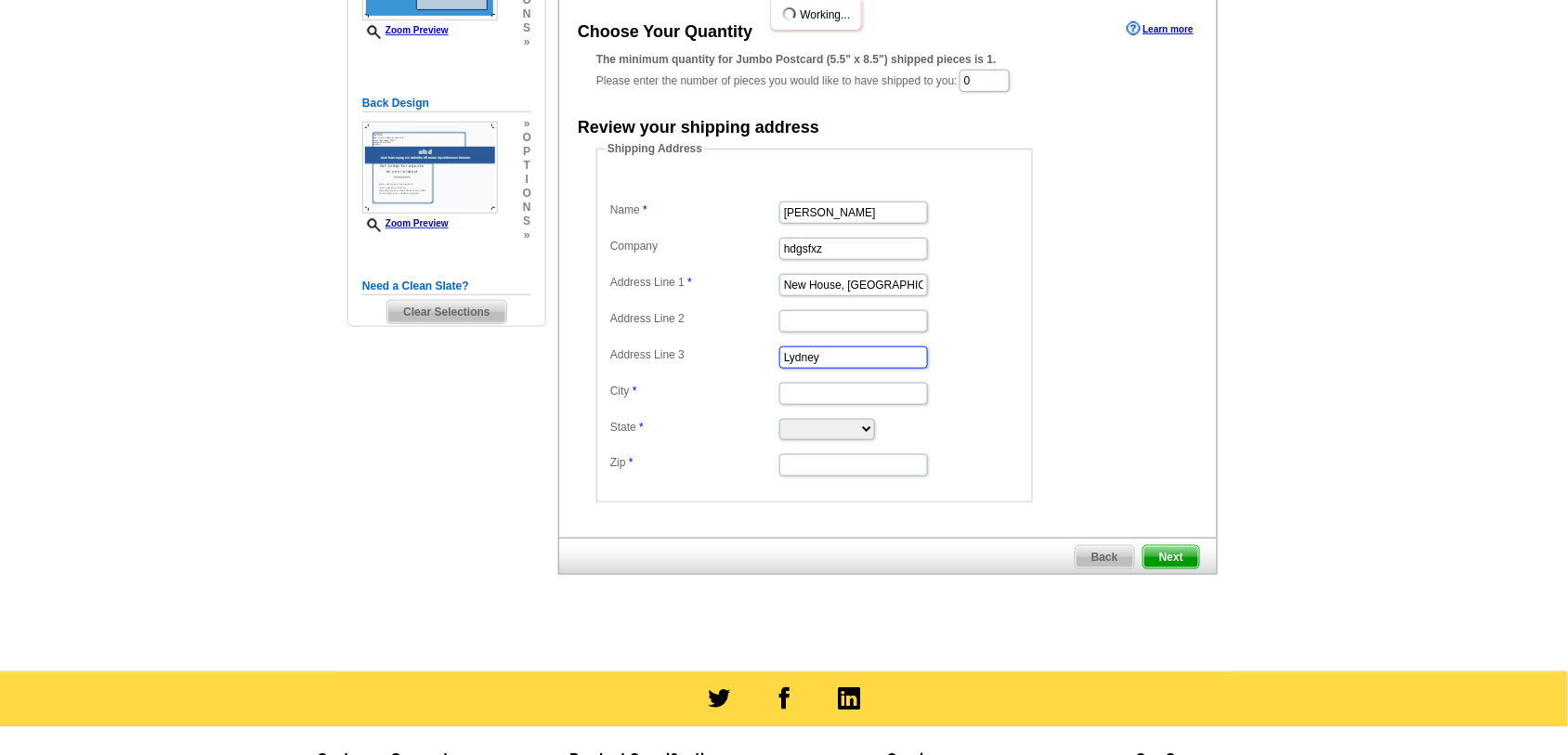
type input "Lydney"
select select "CA"
type input "92262"
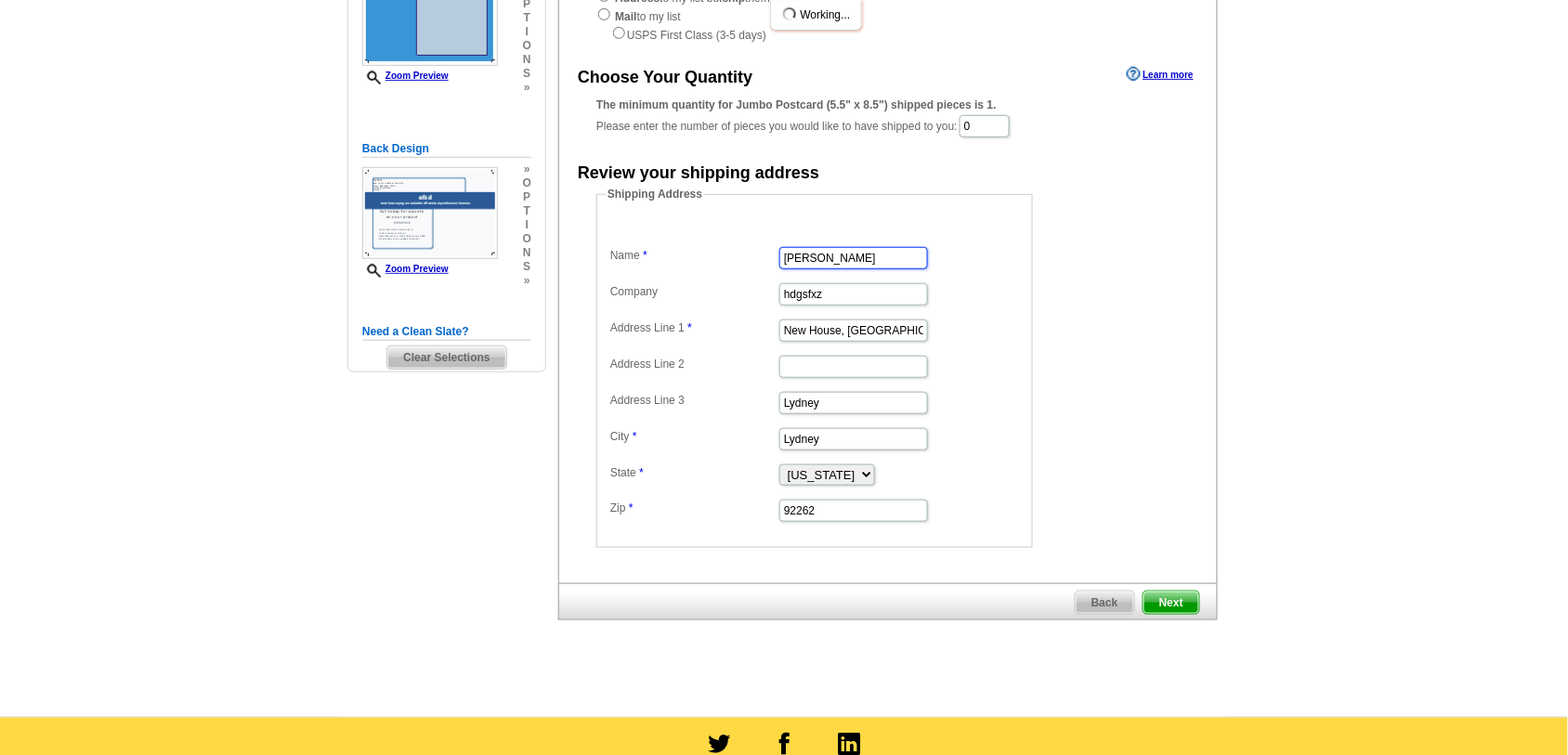
scroll to position [232, 0]
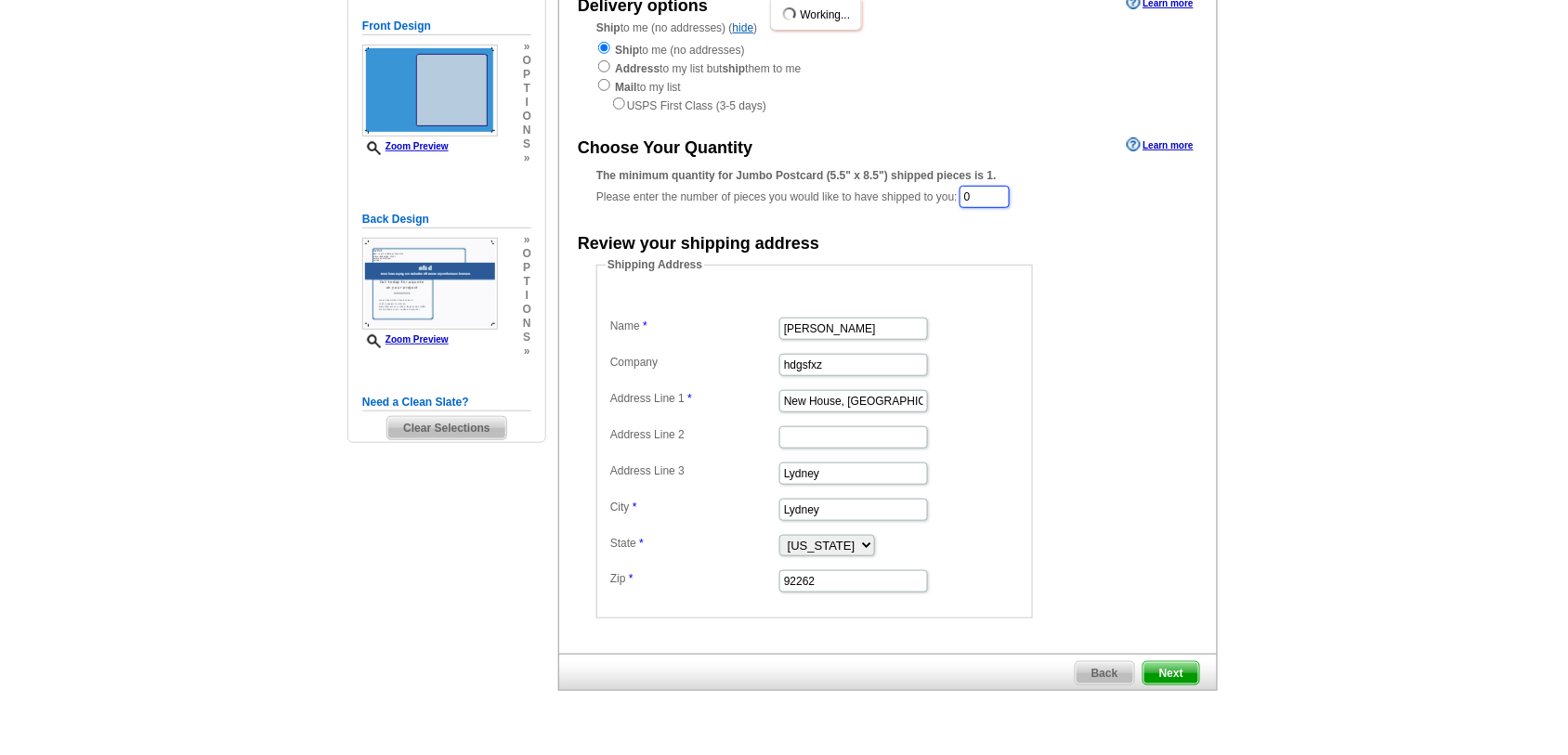
drag, startPoint x: 996, startPoint y: 194, endPoint x: 842, endPoint y: 237, distance: 159.9
click at [851, 233] on div "Choose Your Quantity Learn more The minimum quantity for Jumbo Postcard (5.5" x…" at bounding box center [888, 376] width 657 height 486
click at [1133, 461] on form "Shipping Address Name BRandon Groves Company hdgsfxz Address Line 1 New House, …" at bounding box center [888, 439] width 584 height 362
drag, startPoint x: 991, startPoint y: 201, endPoint x: 899, endPoint y: 189, distance: 92.8
click at [899, 189] on div "The minimum quantity for Jumbo Postcard (5.5" x 8.5") shipped pieces is 1. Plea…" at bounding box center [888, 189] width 584 height 45
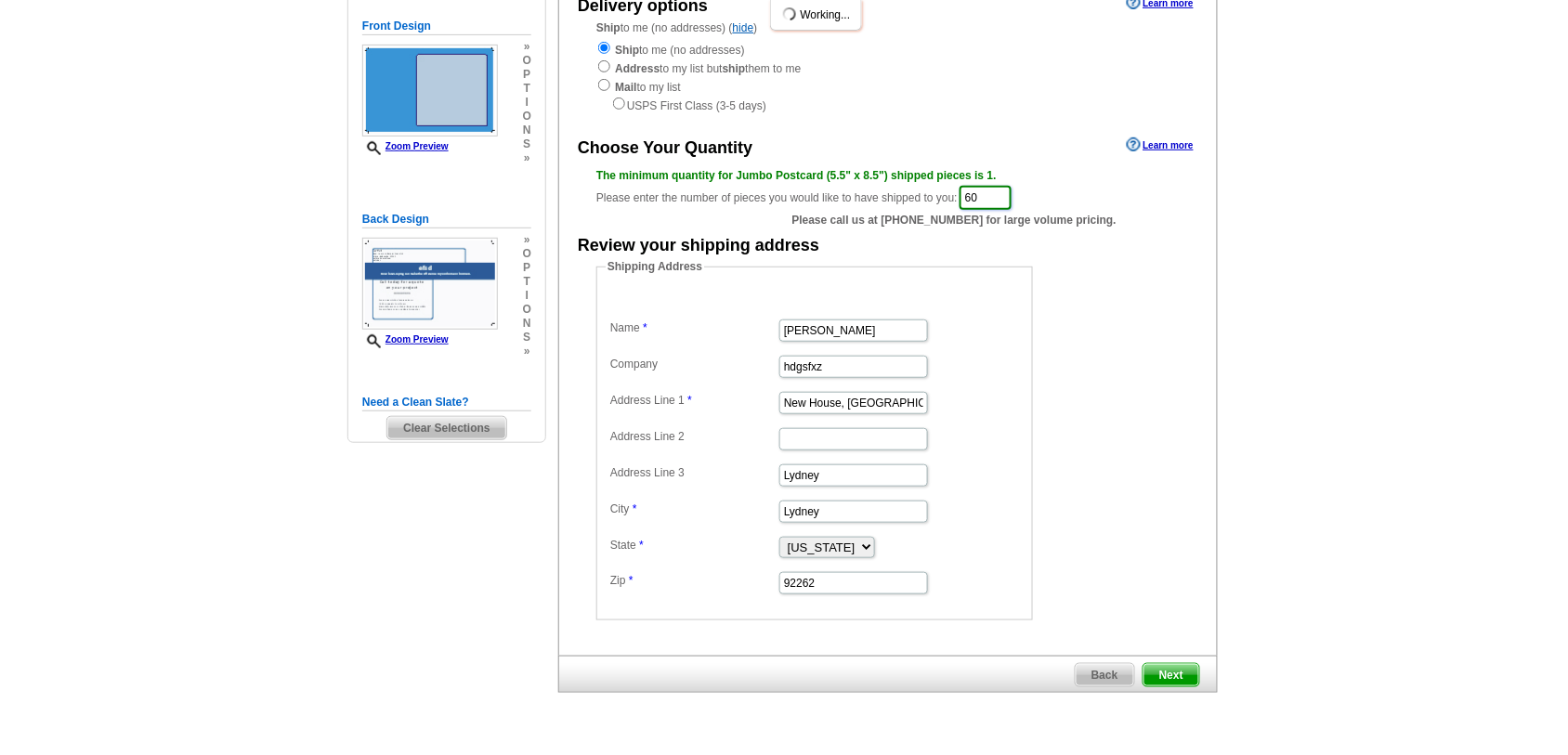
type input "60"
click at [1041, 293] on dd "Shipping Address Name BRandon Groves Company hdgsfxz Address Line 1 New House, …" at bounding box center [843, 439] width 495 height 362
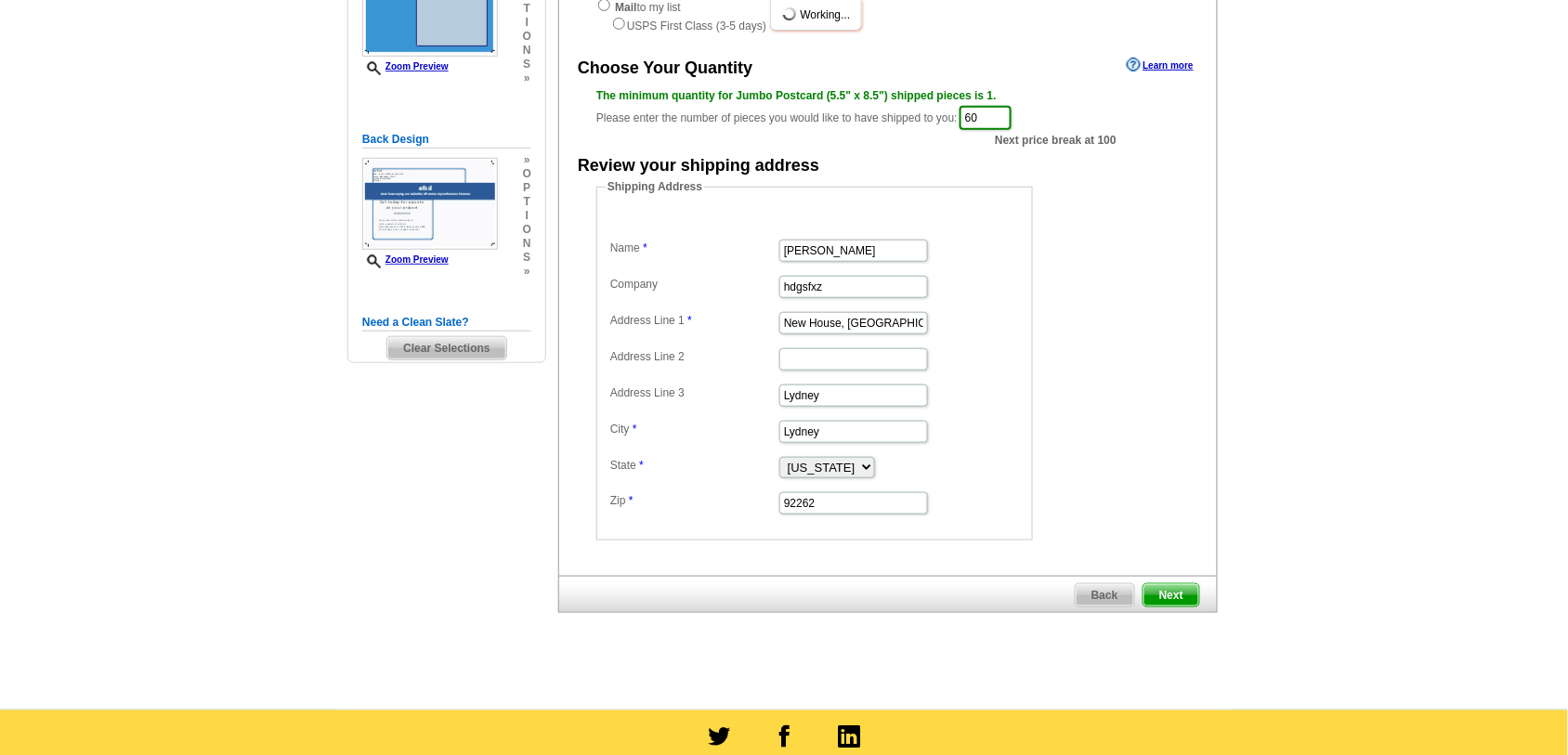
scroll to position [348, 0]
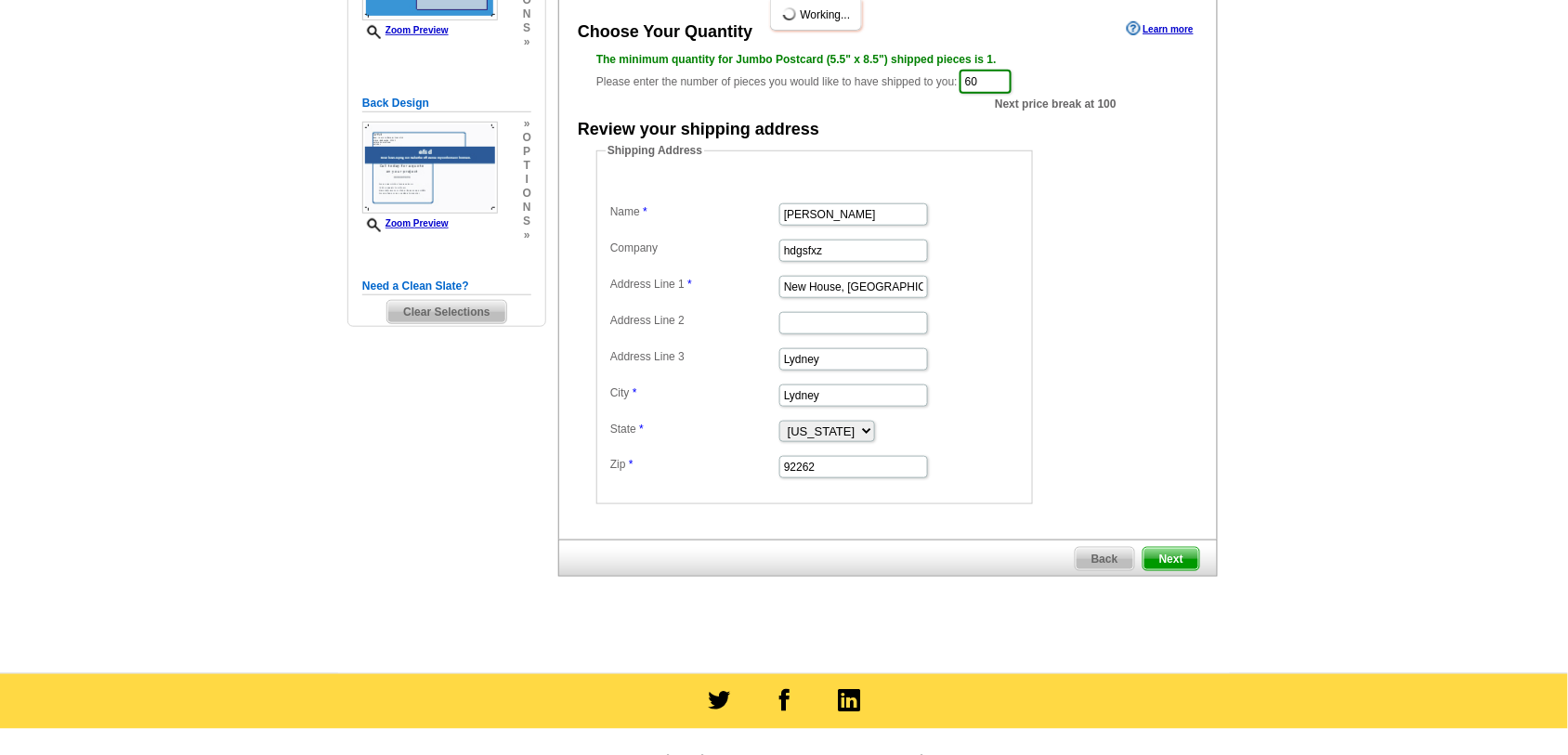
click at [1144, 553] on span "Next" at bounding box center [1171, 559] width 56 height 22
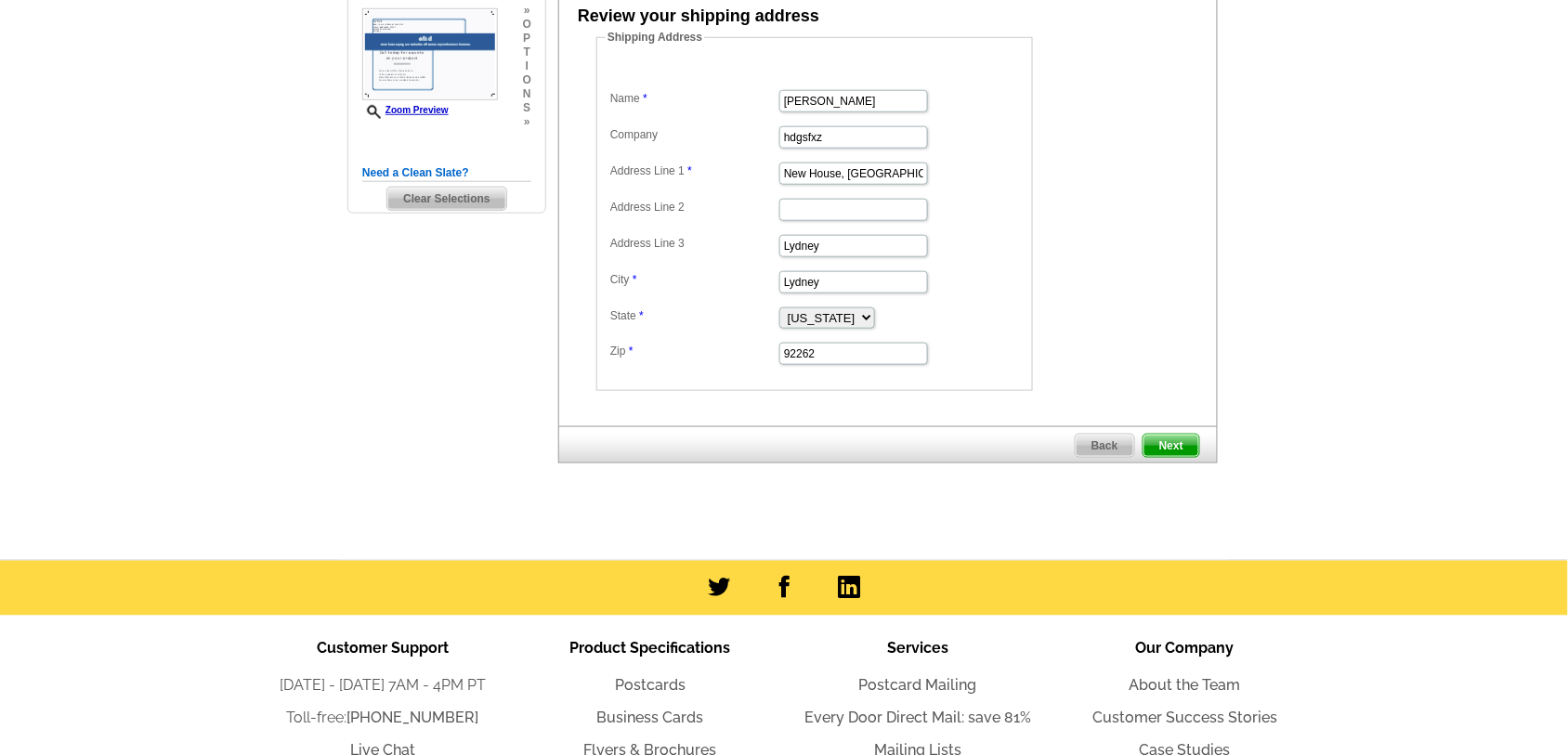
scroll to position [465, 0]
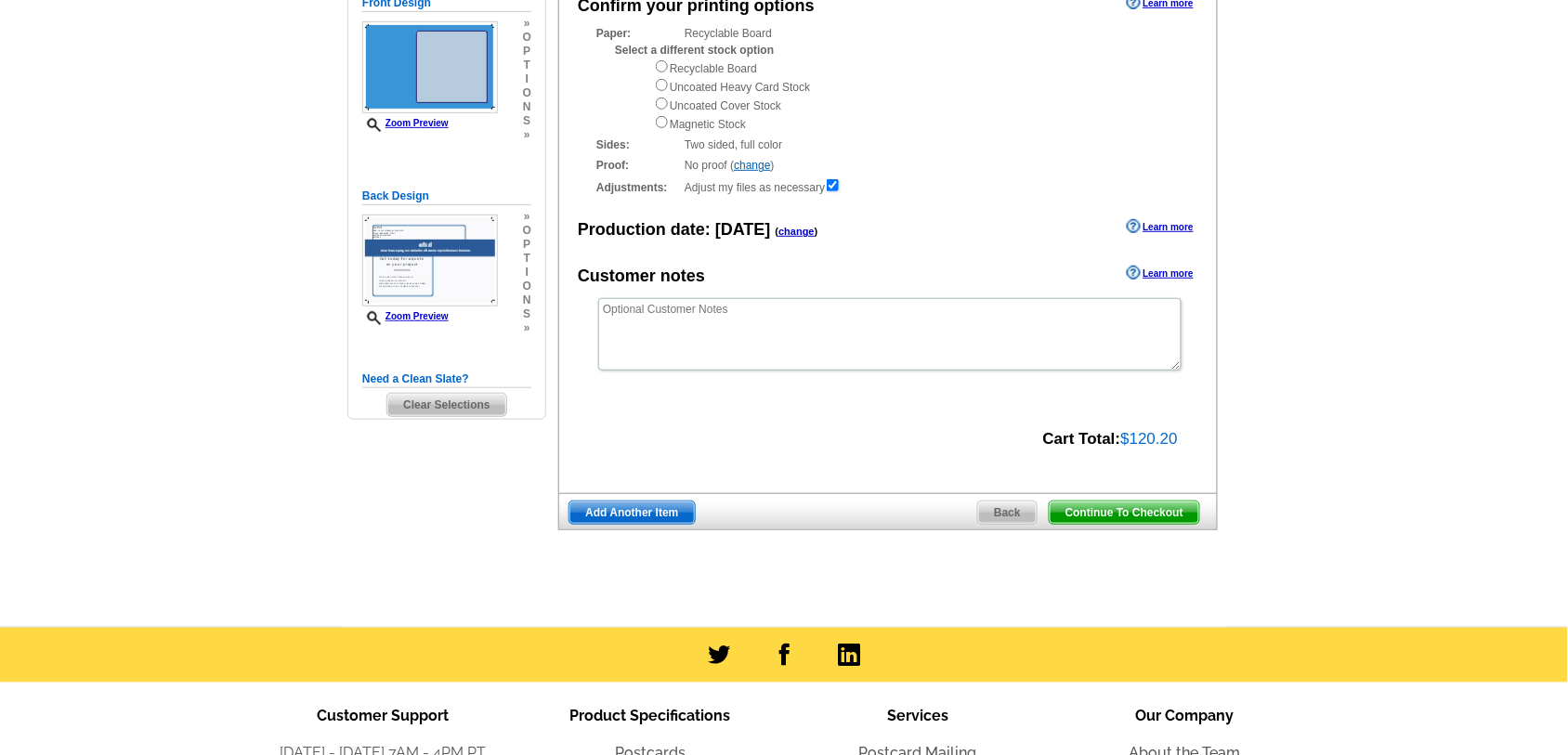
scroll to position [256, 0]
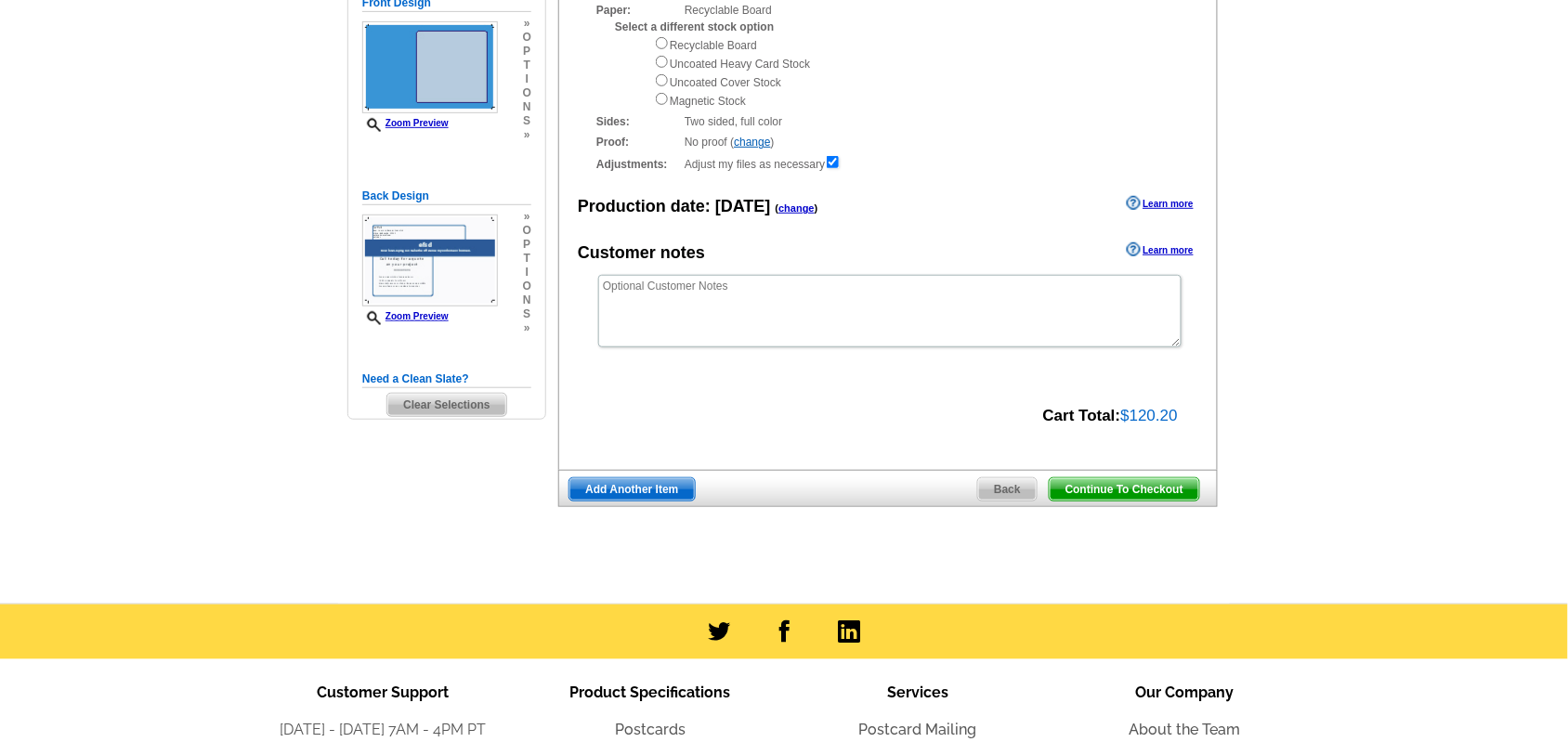
click at [1103, 500] on span "Continue To Checkout" at bounding box center [1124, 489] width 150 height 22
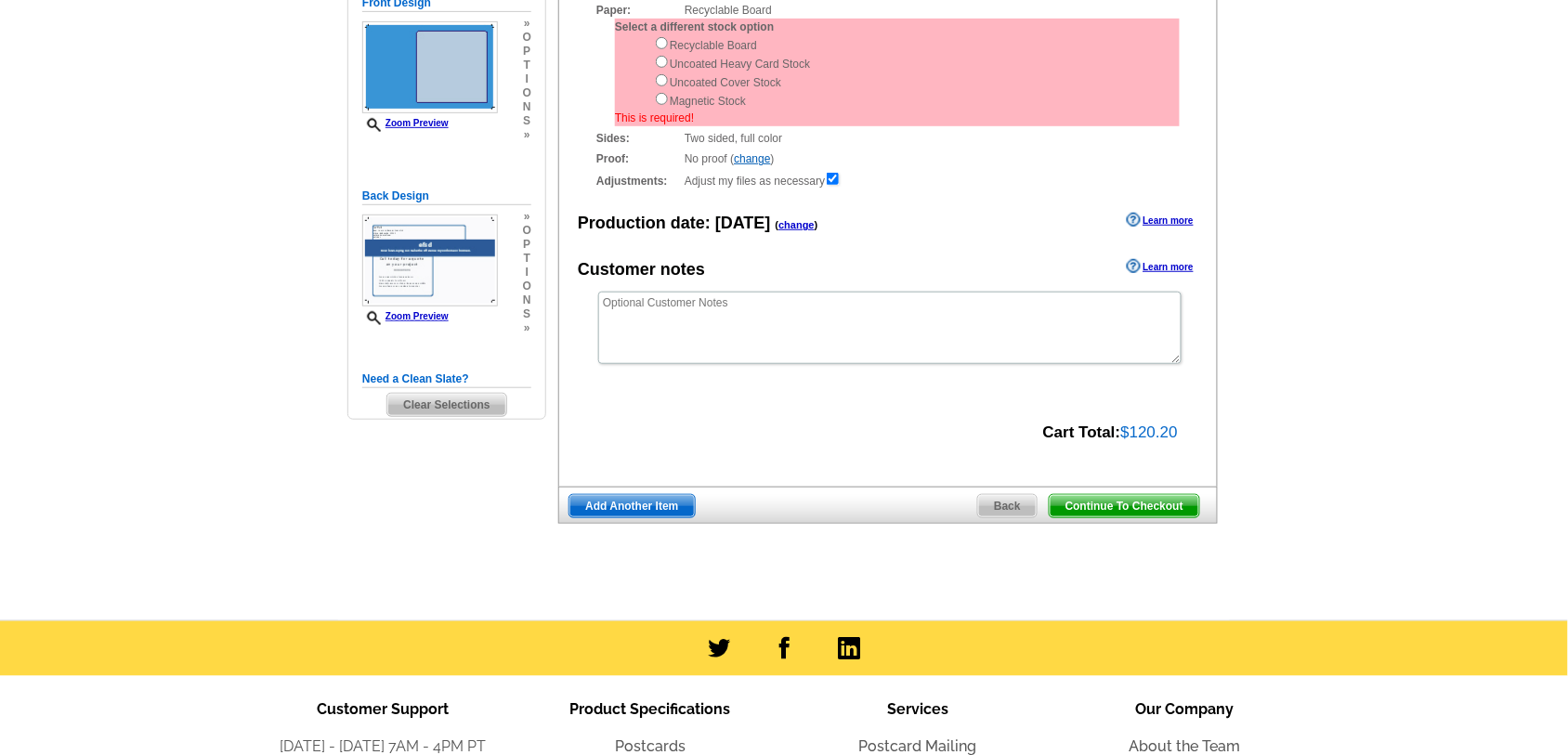
click at [670, 43] on div "Recyclable Board Uncoated Heavy Card Stock Uncoated Cover Stock Magnetic Stock" at bounding box center [916, 73] width 526 height 75
click at [666, 45] on input "radio" at bounding box center [661, 43] width 12 height 12
radio input "true"
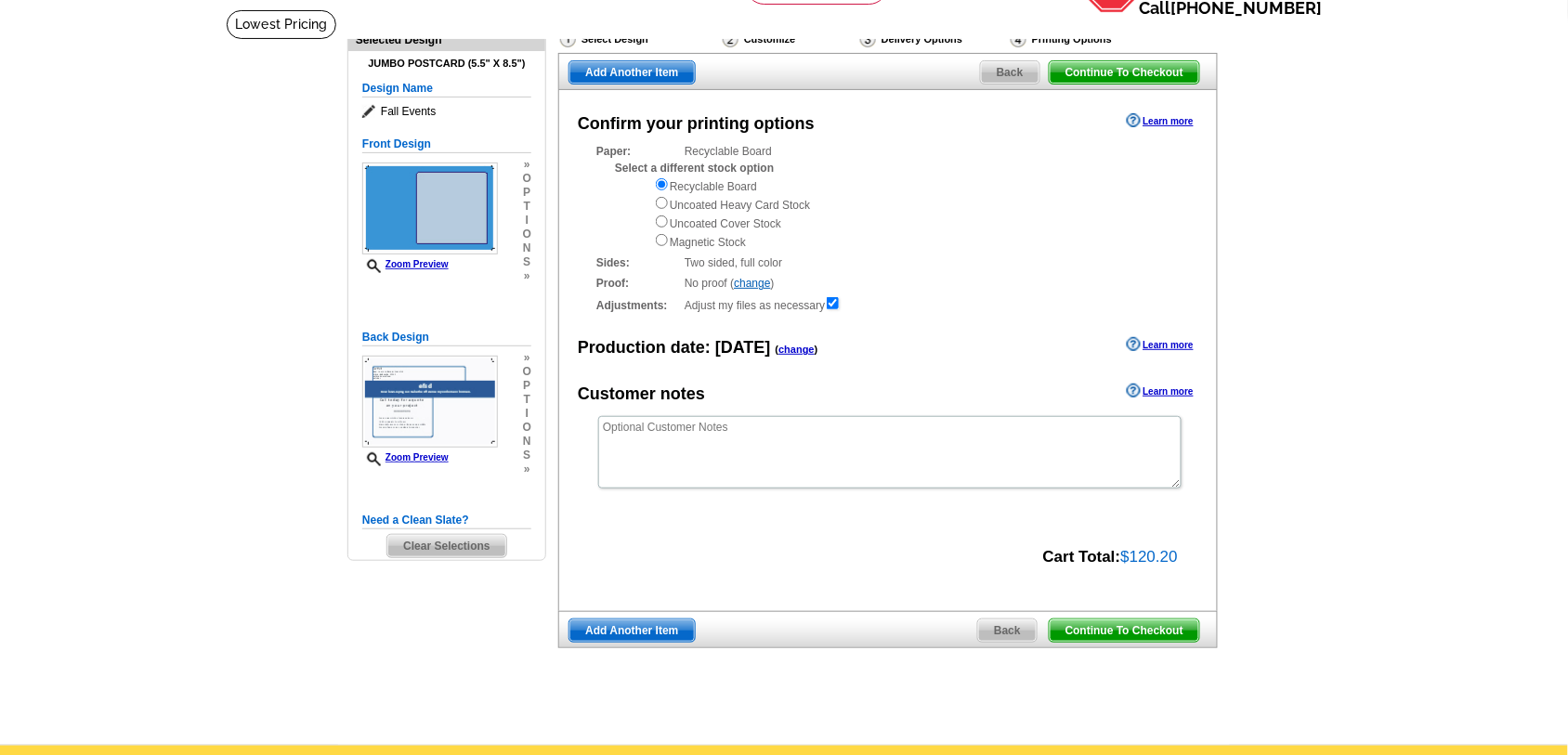
scroll to position [348, 0]
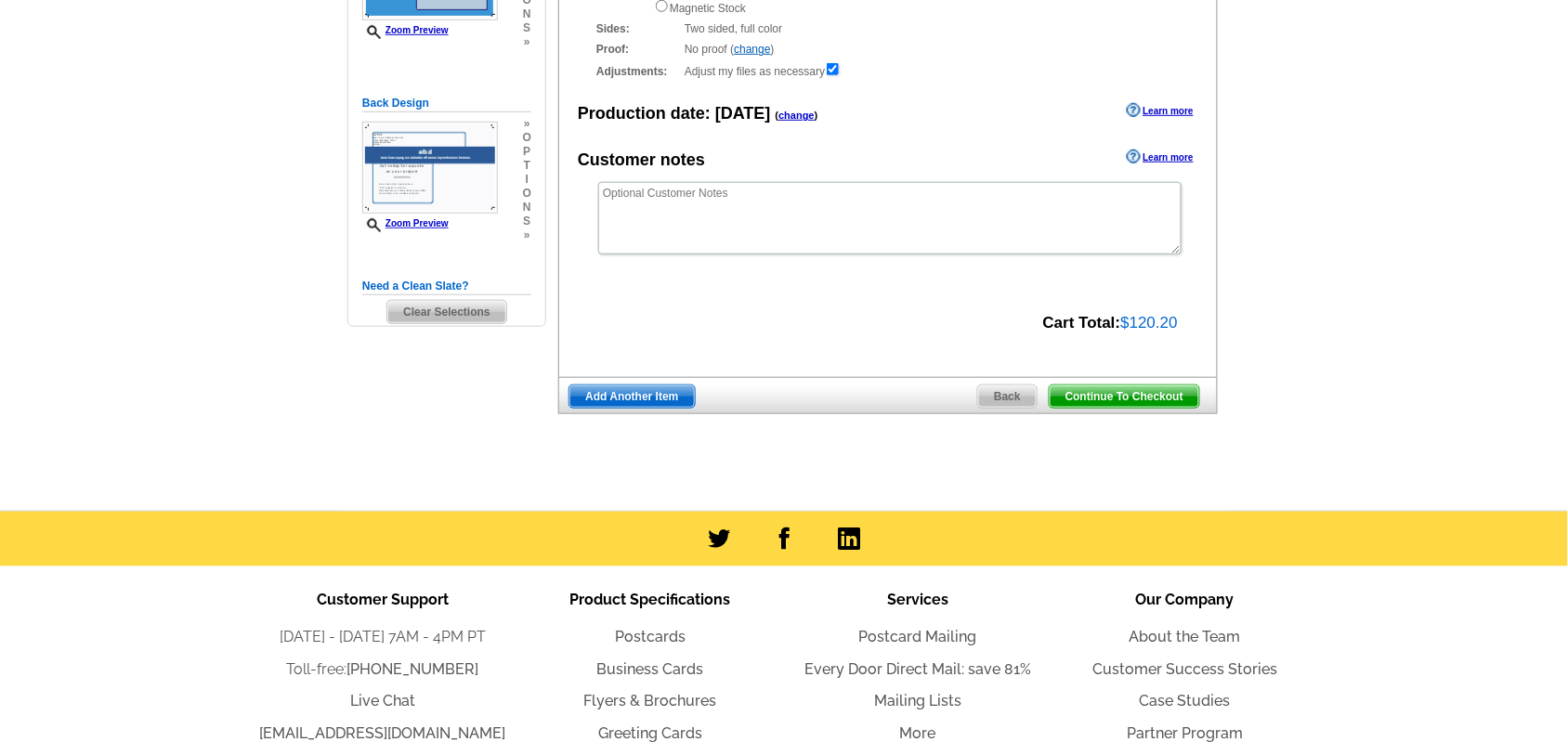
drag, startPoint x: 1098, startPoint y: 400, endPoint x: 1046, endPoint y: 418, distance: 55.0
click at [1098, 400] on span "Continue To Checkout" at bounding box center [1124, 396] width 150 height 22
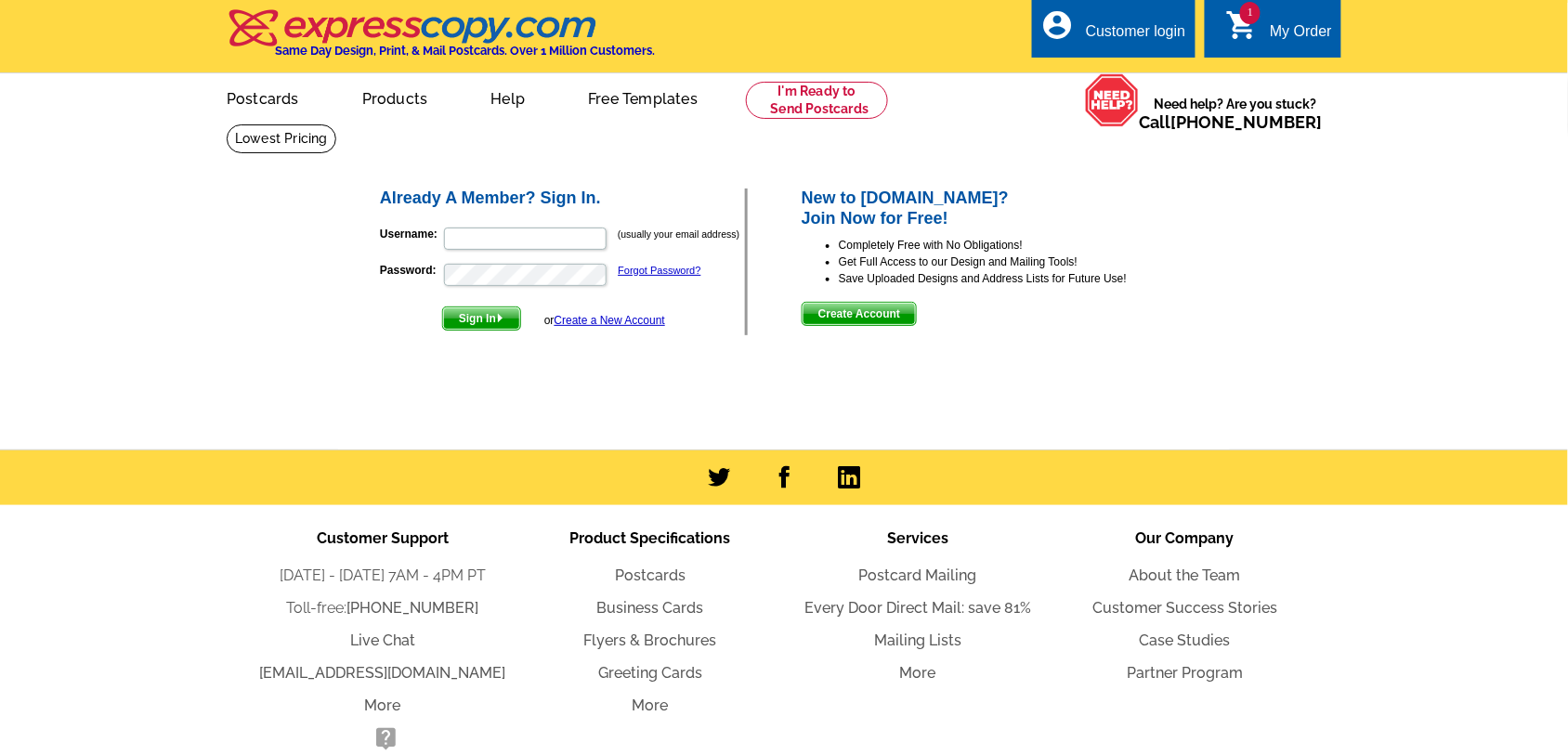
click at [866, 309] on span "Create Account" at bounding box center [859, 313] width 113 height 22
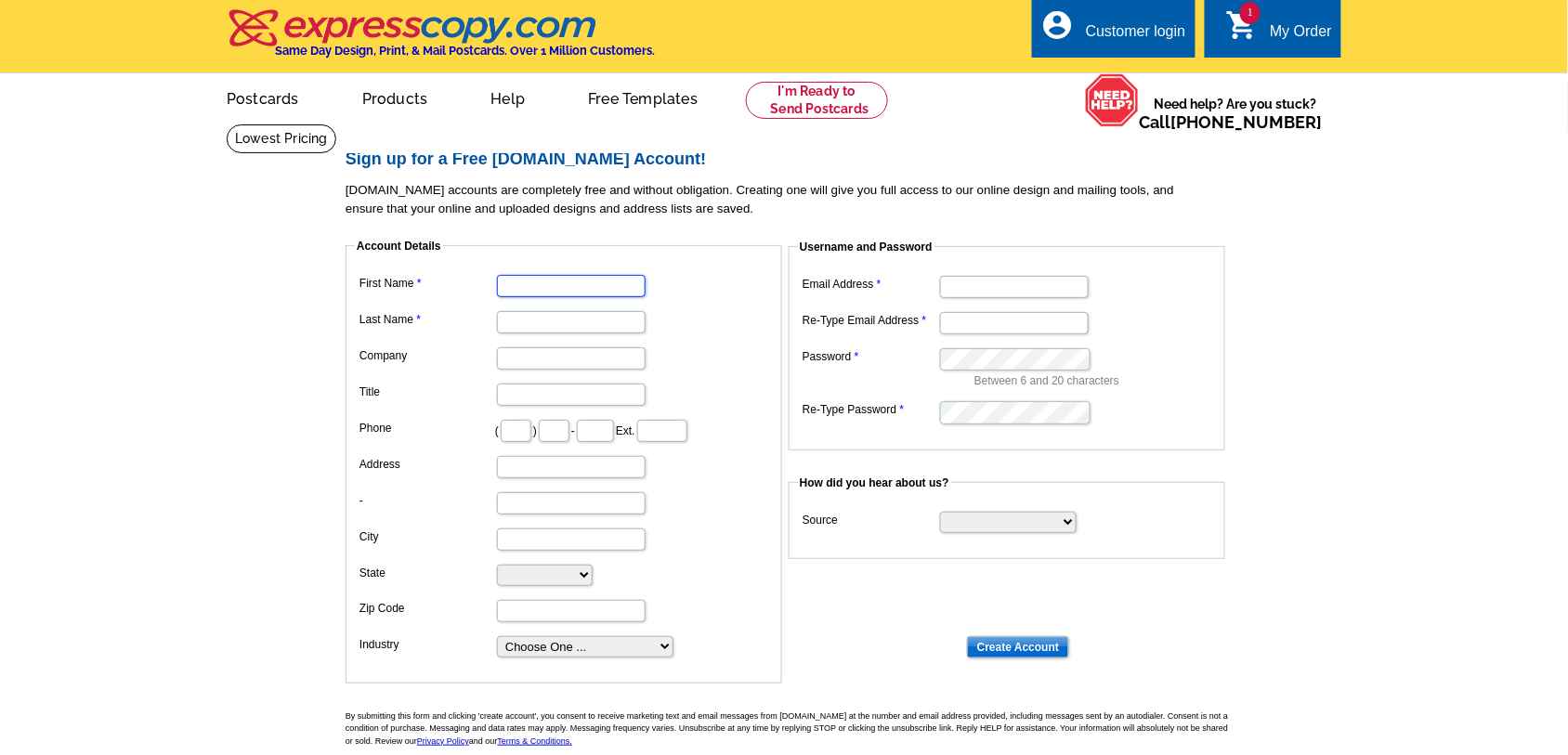
click at [526, 285] on input "First Name" at bounding box center [570, 286] width 149 height 22
type input "[PERSON_NAME]"
type input "494"
type input "9494"
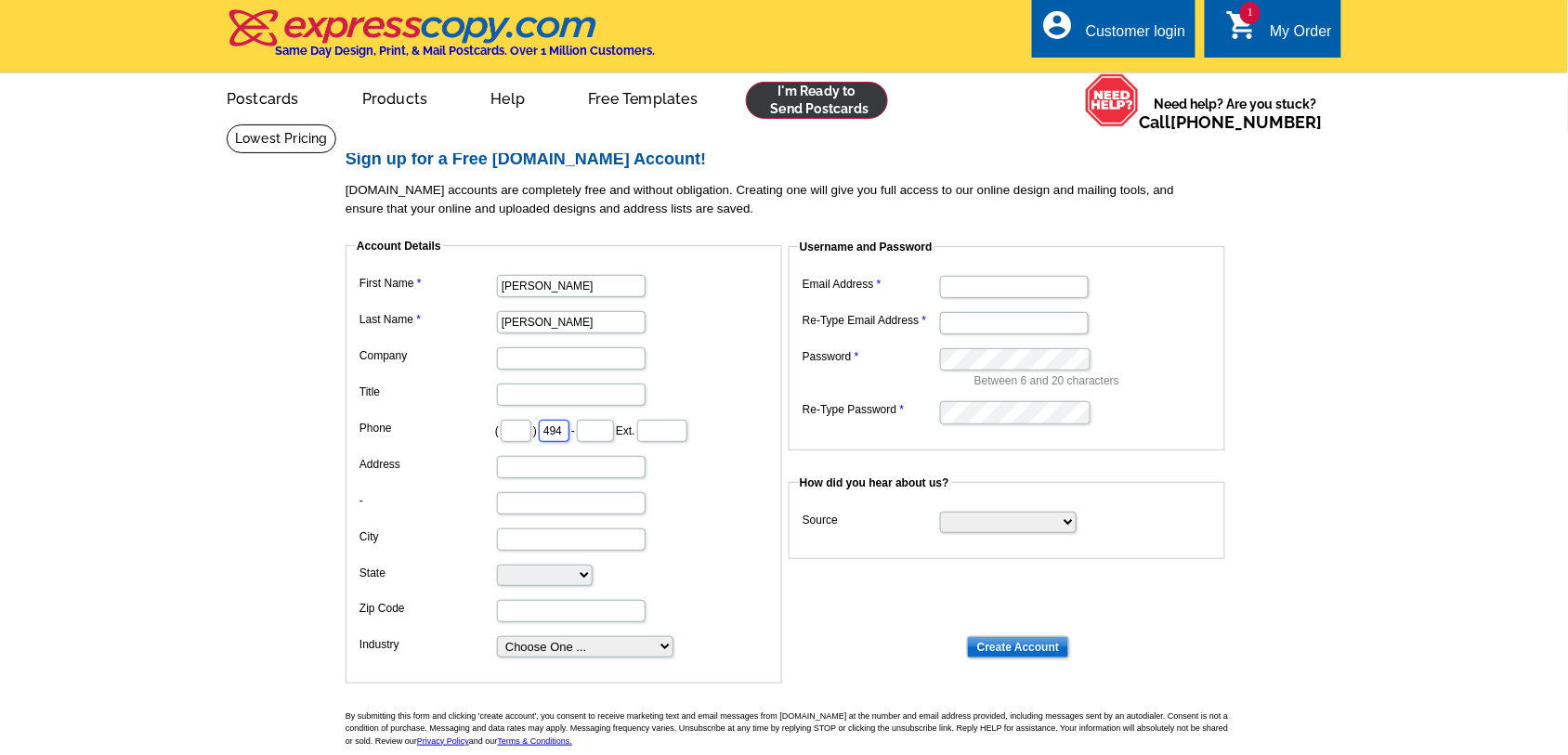
type input "New House, [GEOGRAPHIC_DATA]"
type input "Lydney"
type input "GL15 4RZ"
type input "[EMAIL_ADDRESS][DOMAIN_NAME]"
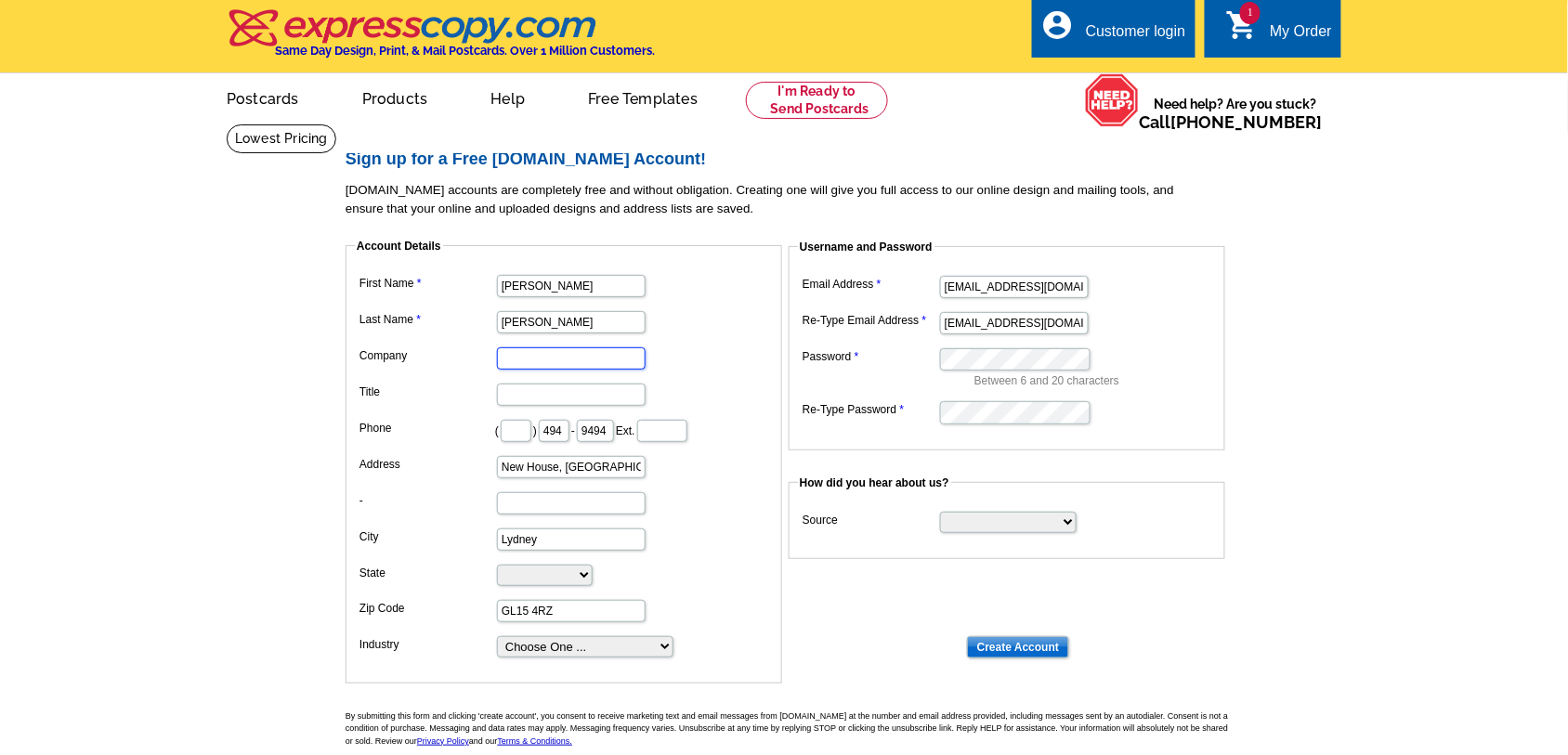
click at [530, 365] on input "Company" at bounding box center [570, 357] width 149 height 22
type input "hdgsfxz"
type input "440"
select select "CA"
click at [550, 494] on input "-" at bounding box center [570, 503] width 149 height 22
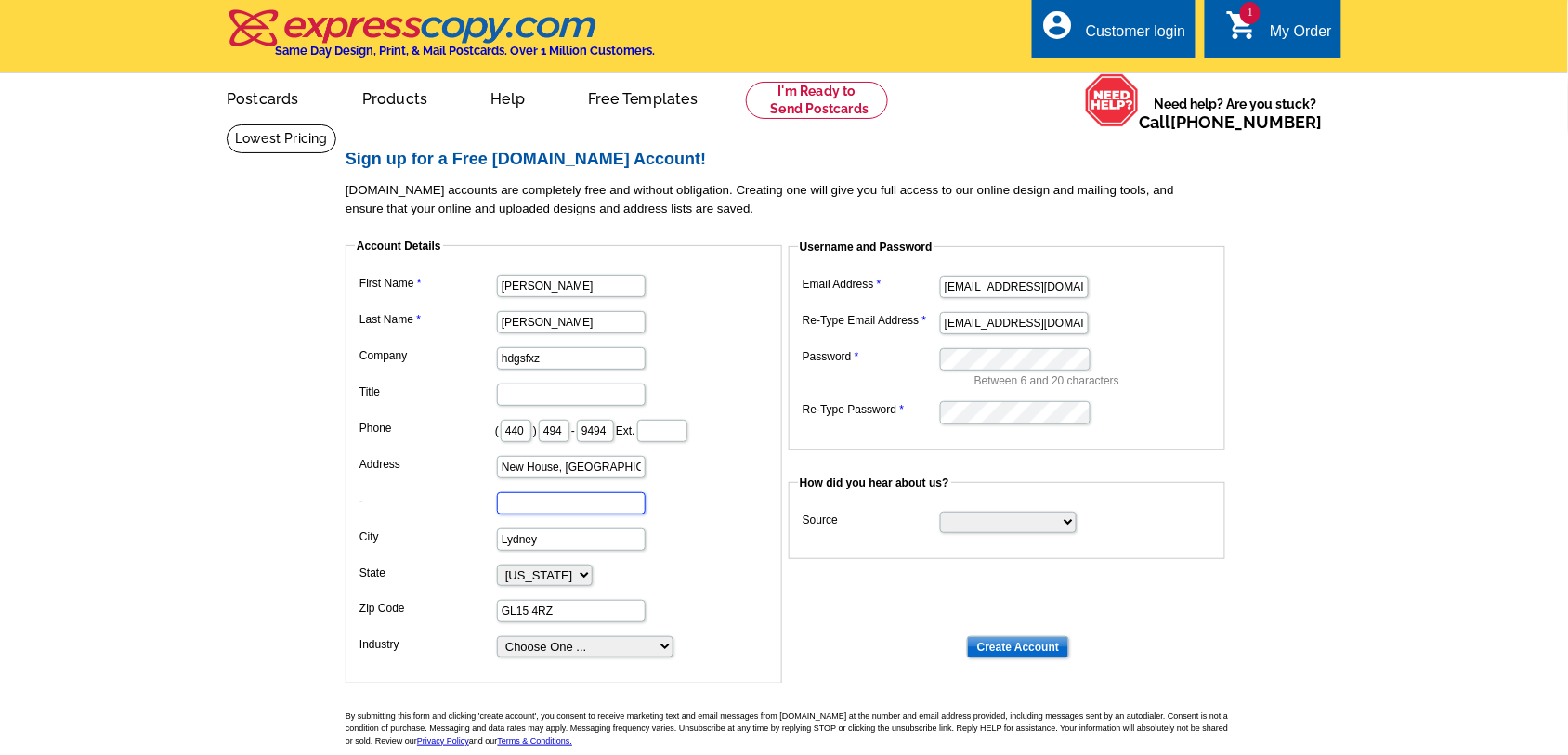
type input "efsd"
click at [972, 527] on select "Search Engine Television Ad Direct Mail Postcard Email Referred by a friend Oth…" at bounding box center [1008, 522] width 136 height 21
select select "search"
click at [940, 513] on select "Search Engine Television Ad Direct Mail Postcard Email Referred by a friend Oth…" at bounding box center [1008, 522] width 136 height 21
click at [997, 654] on input "Create Account" at bounding box center [1018, 647] width 103 height 22
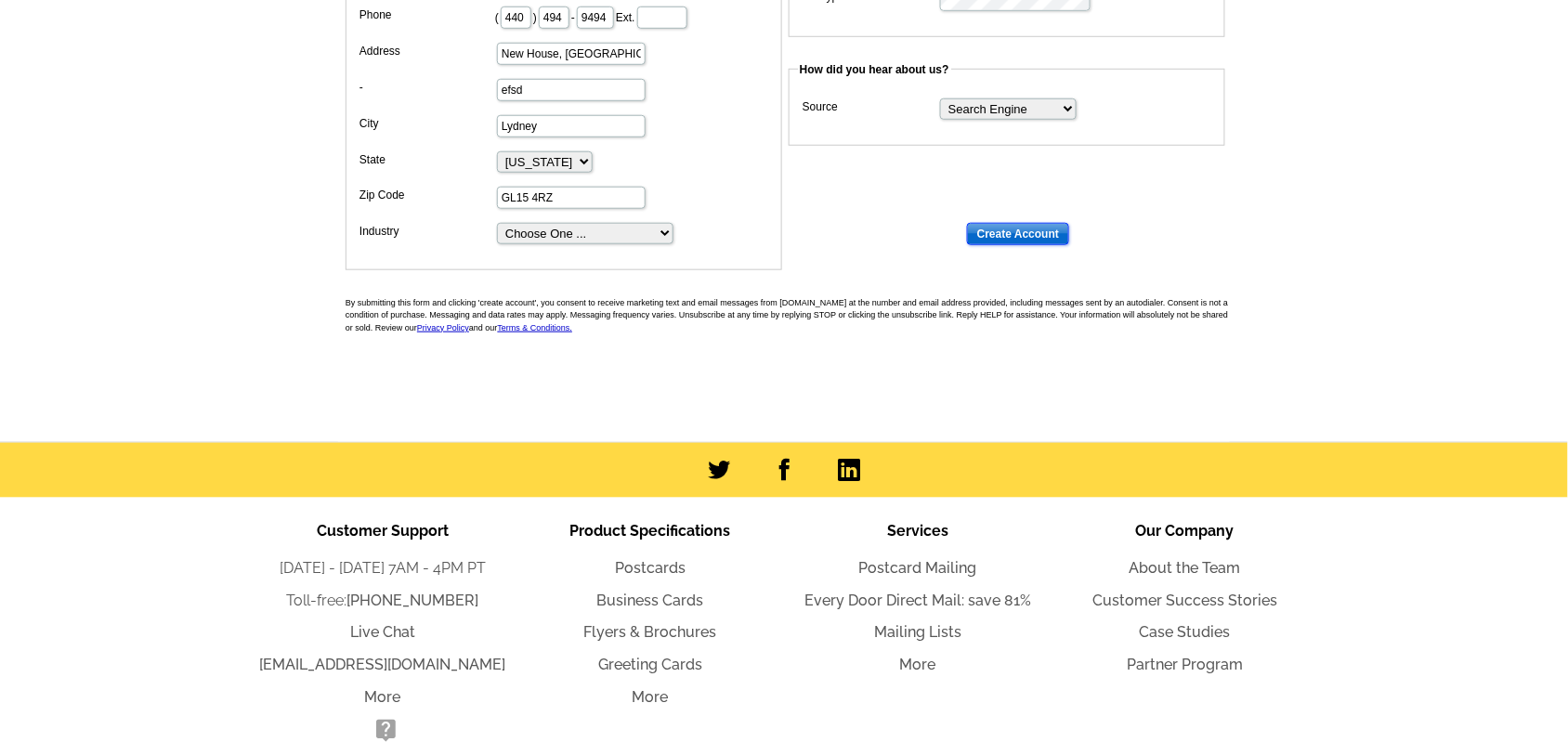
scroll to position [390, 0]
